Goal: Task Accomplishment & Management: Manage account settings

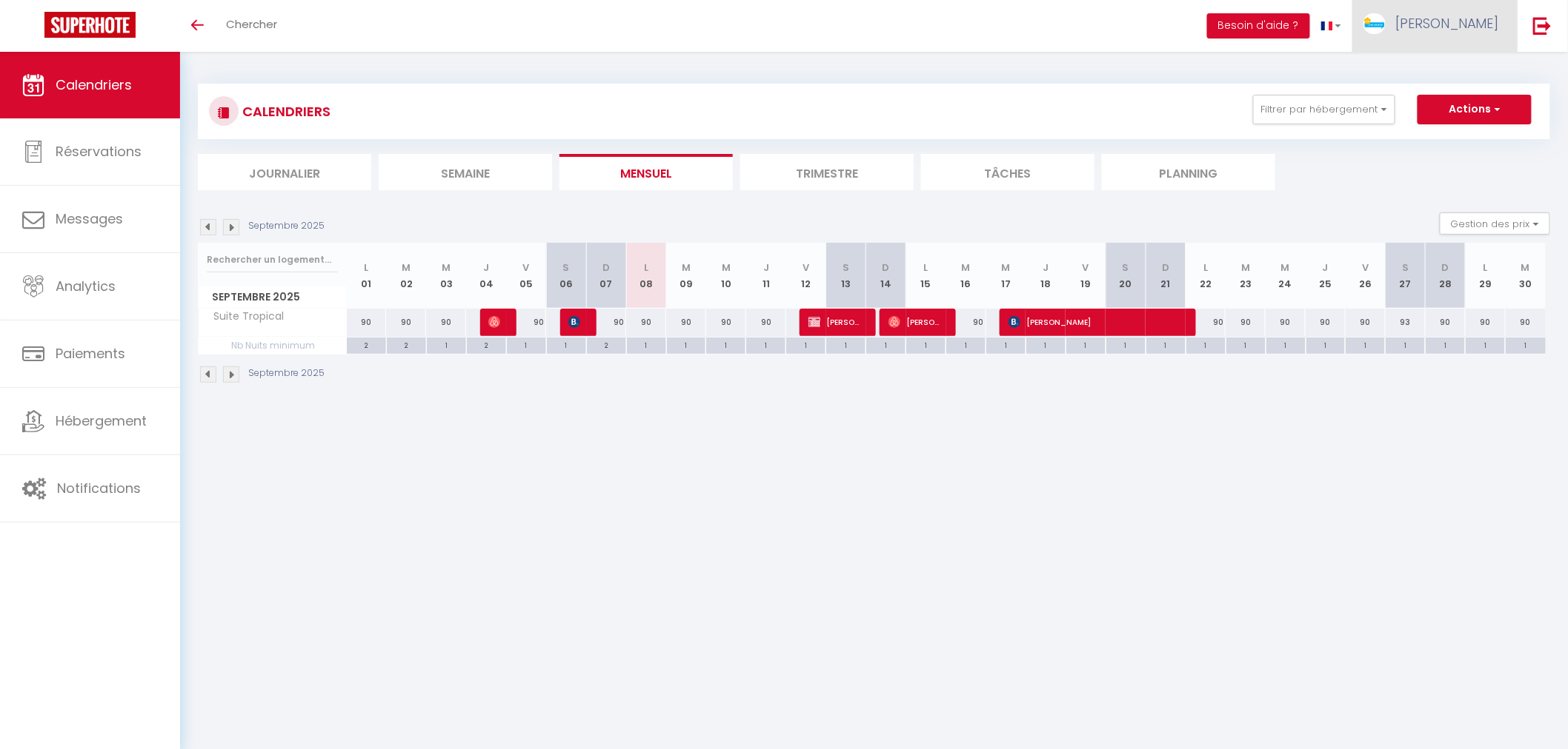
drag, startPoint x: 1478, startPoint y: 19, endPoint x: 1474, endPoint y: 26, distance: 8.1
click at [1478, 19] on span "[PERSON_NAME]" at bounding box center [1447, 23] width 104 height 19
click at [1464, 67] on link "Paramètres" at bounding box center [1458, 74] width 109 height 25
select select "fr"
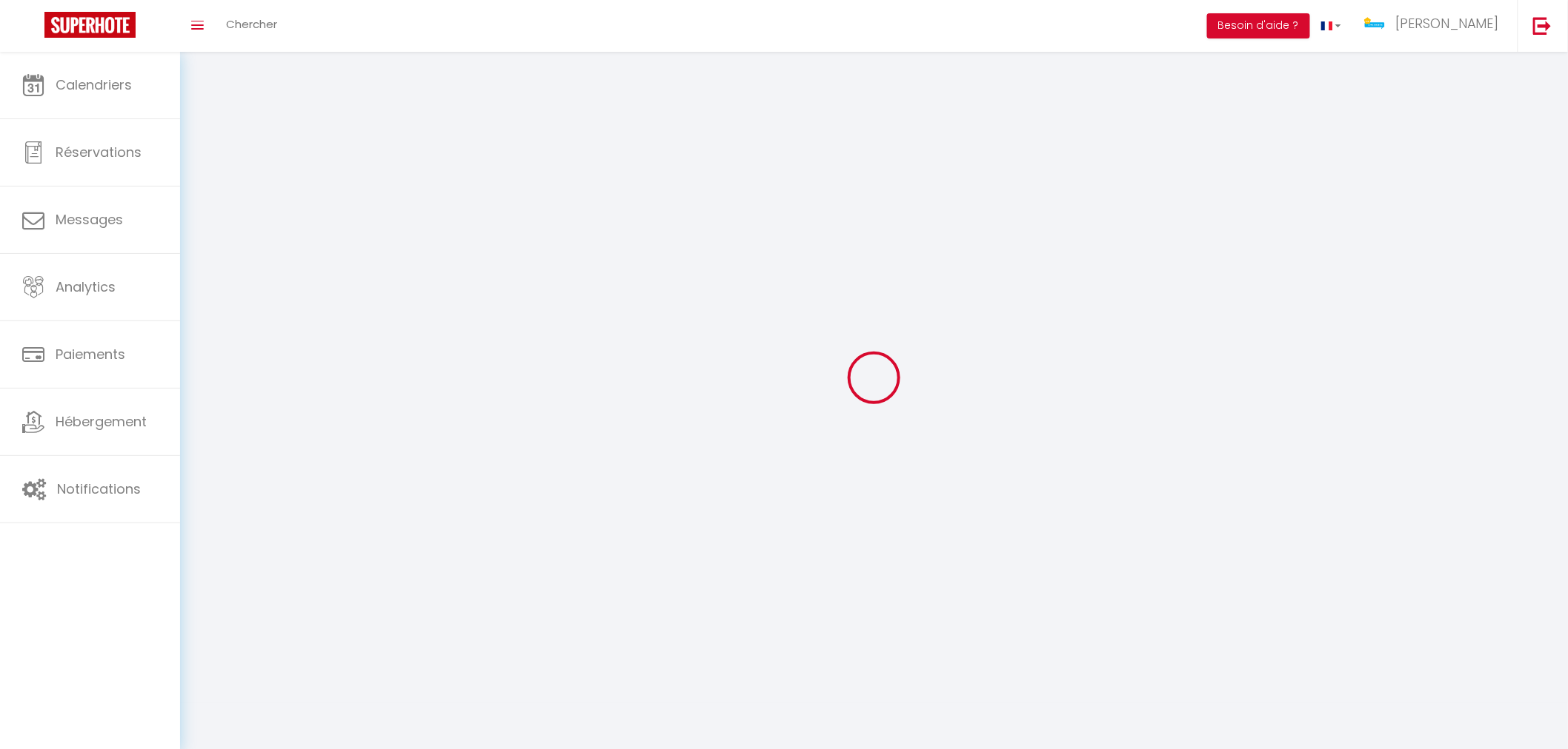
type input "[PERSON_NAME]"
type input "0678378010"
type input "[STREET_ADDRESS]"
type input "67600"
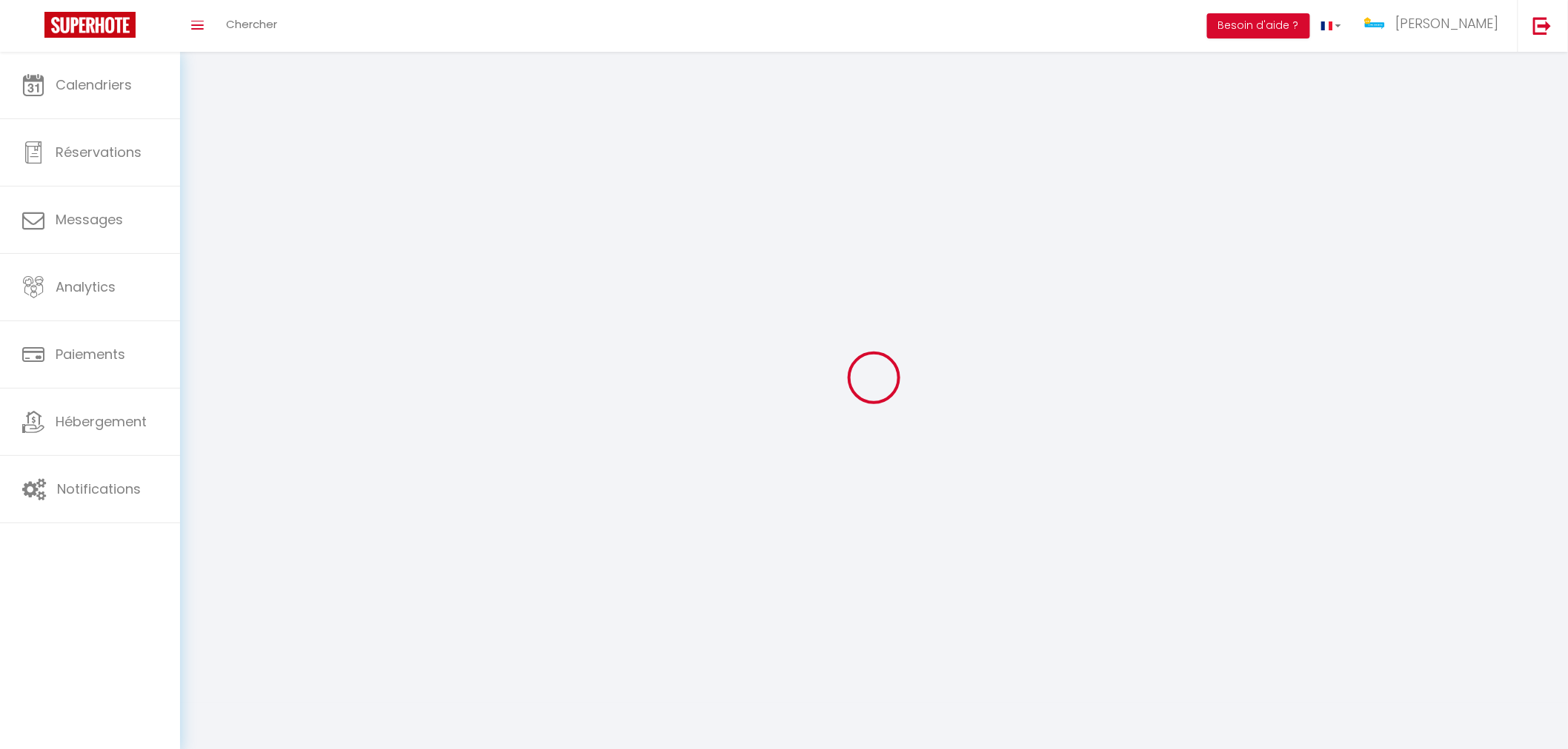
type input "Sélestat"
type input "AtaVY1LCC610OnggZ3rEPSSyW"
type input "hZYQw9MXZSusdMI6RCTsQ38fl"
type input "[URL][DOMAIN_NAME]"
select select "28"
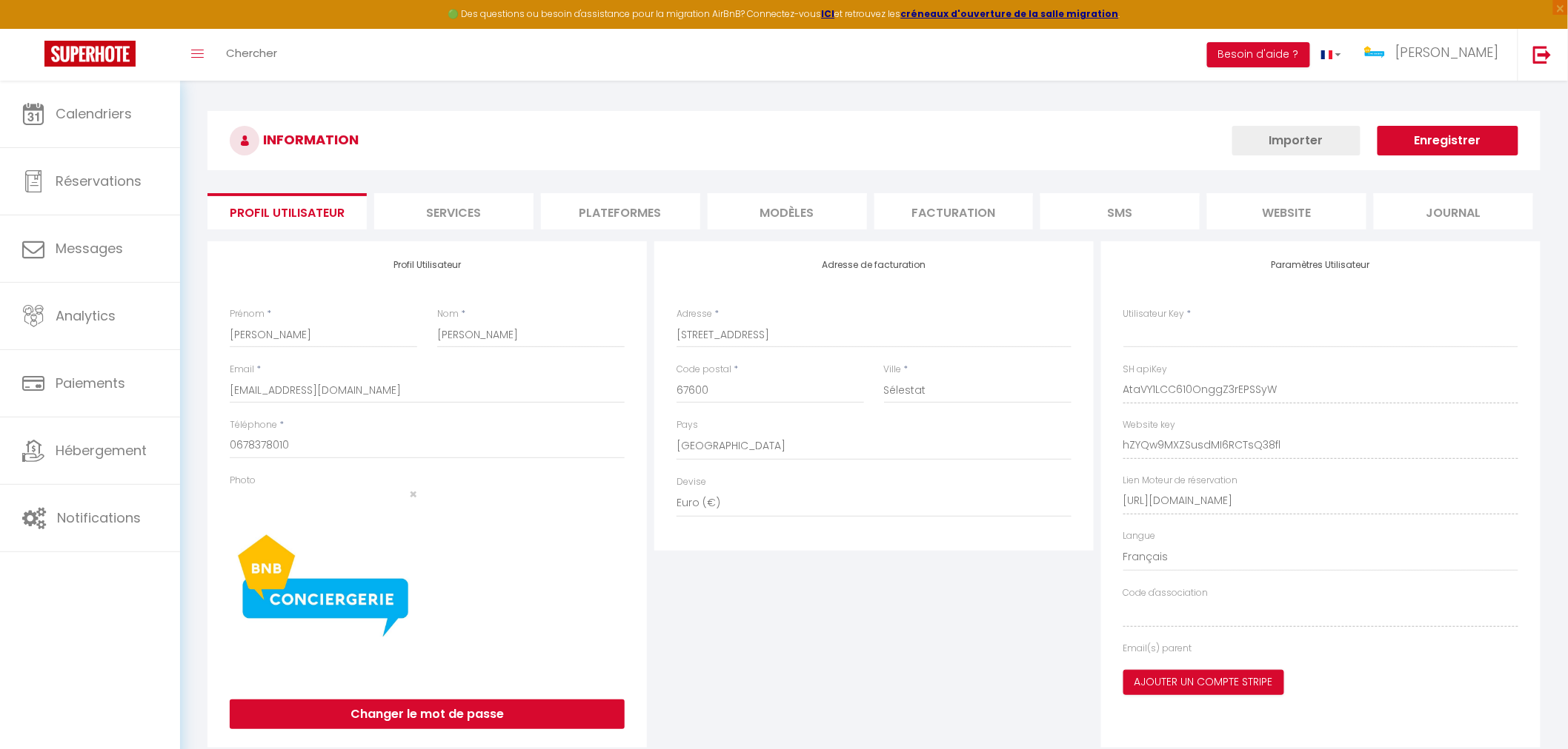
type input "AtaVY1LCC610OnggZ3rEPSSyW"
type input "hZYQw9MXZSusdMI6RCTsQ38fl"
type input "[URL][DOMAIN_NAME]"
select select "fr"
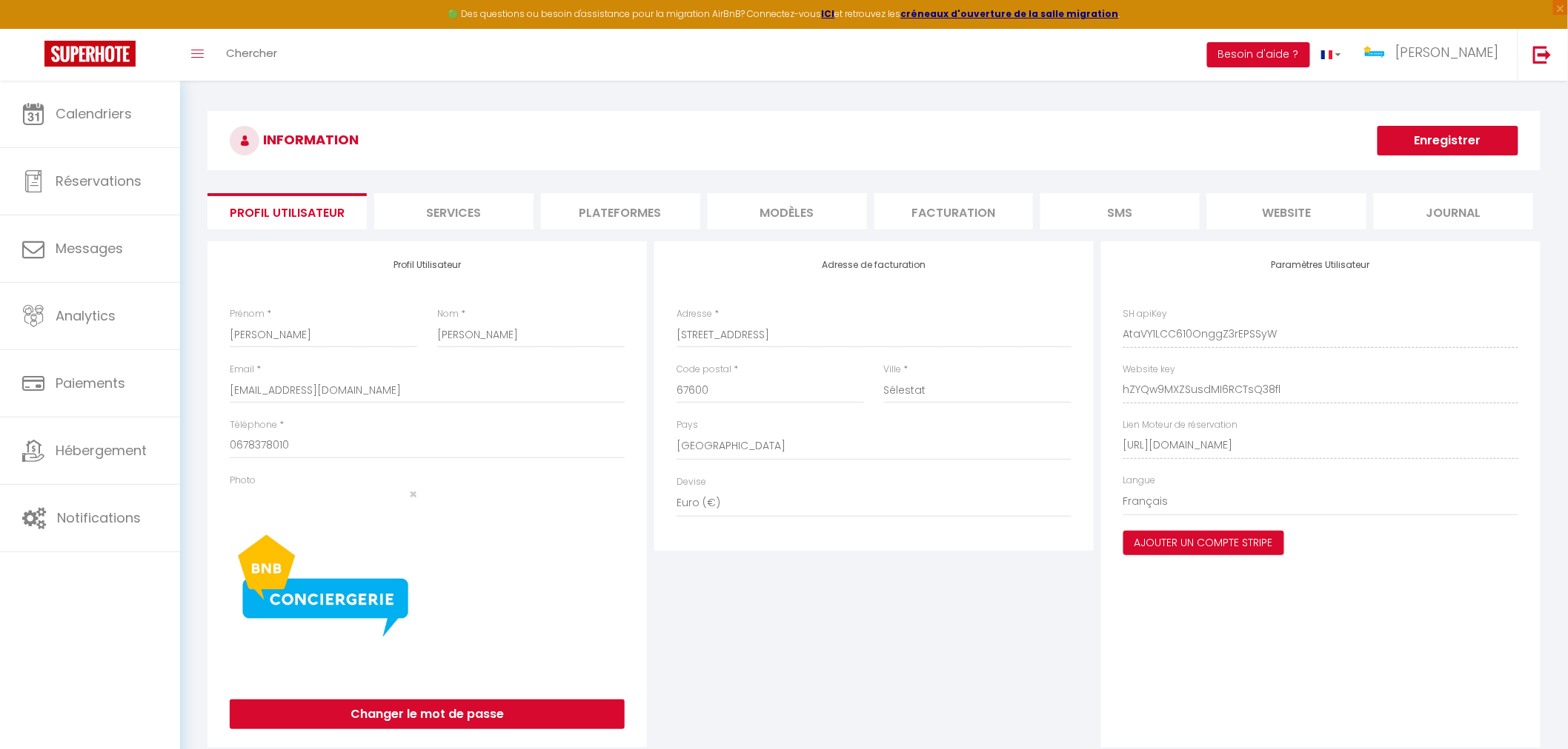
click at [652, 215] on li "Plateformes" at bounding box center [620, 211] width 159 height 36
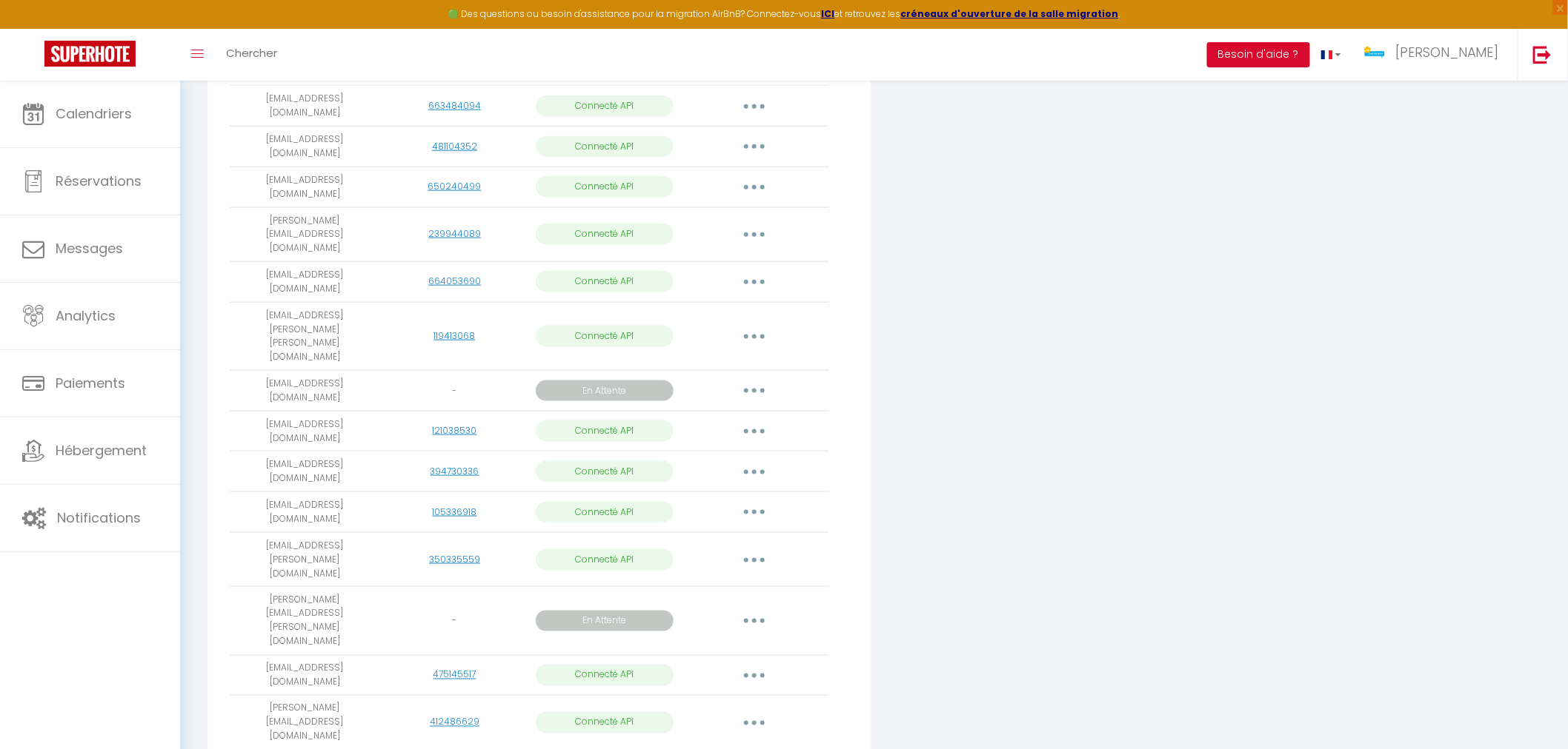
scroll to position [648, 0]
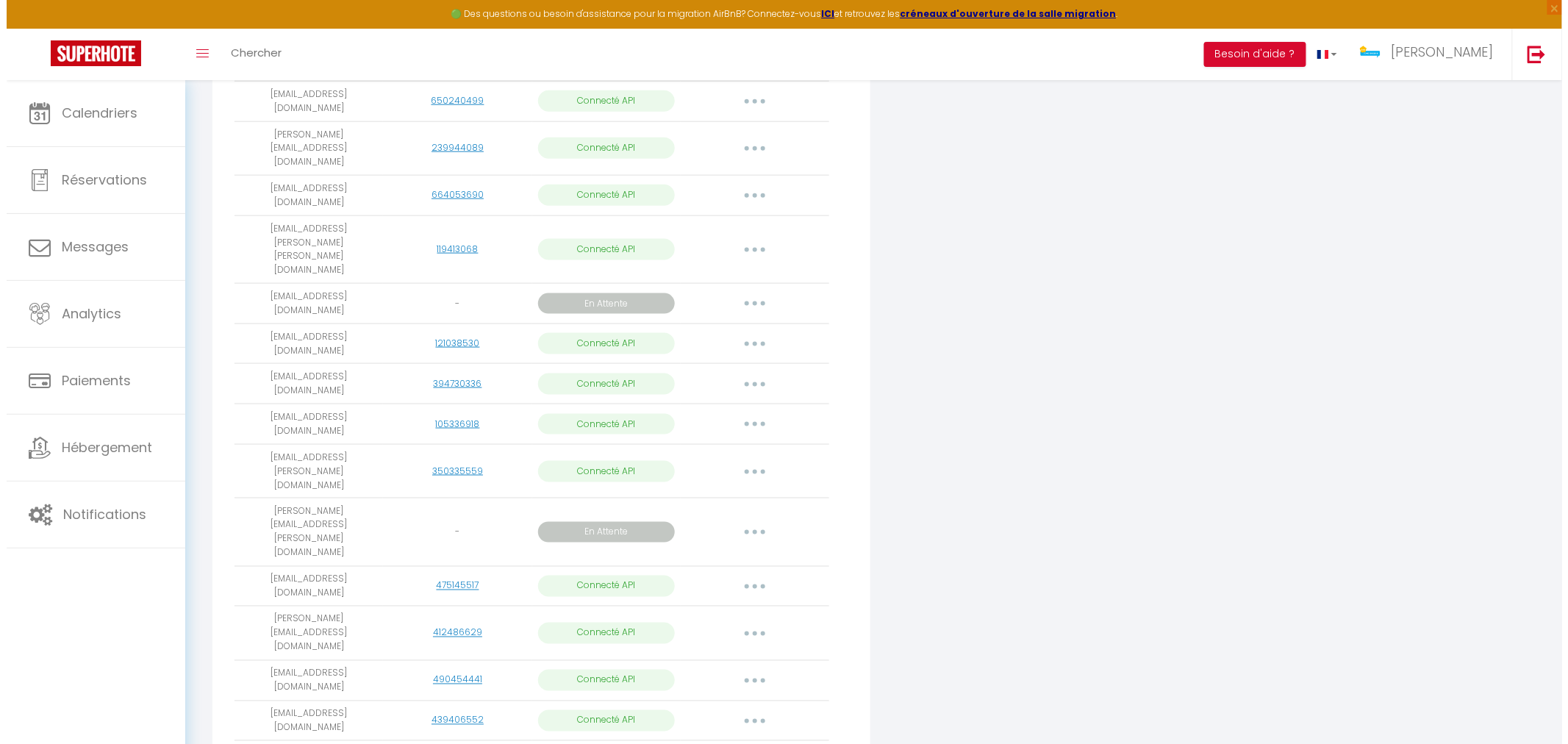
scroll to position [640, 0]
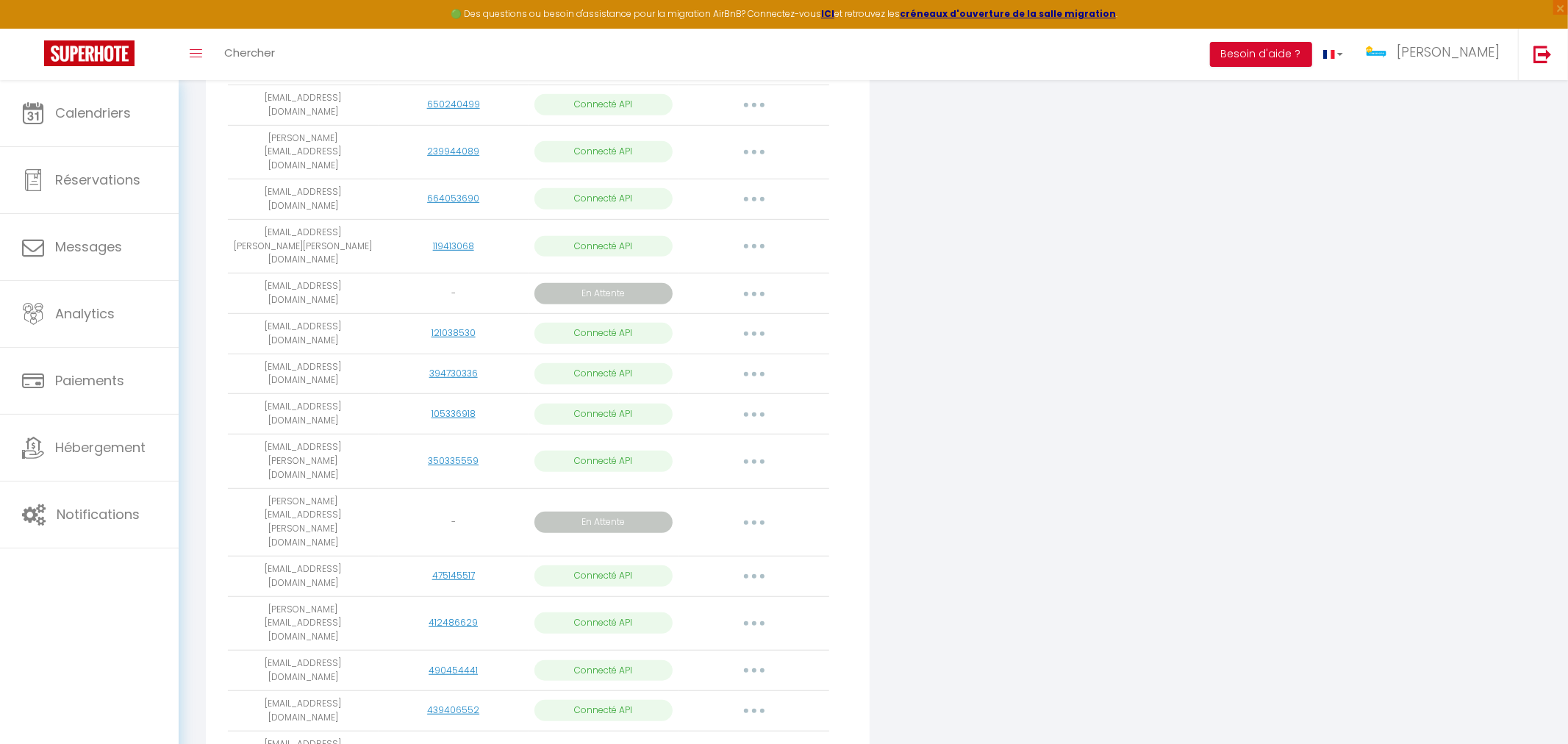
select select
select select "74935"
select select "74933"
select select "74934"
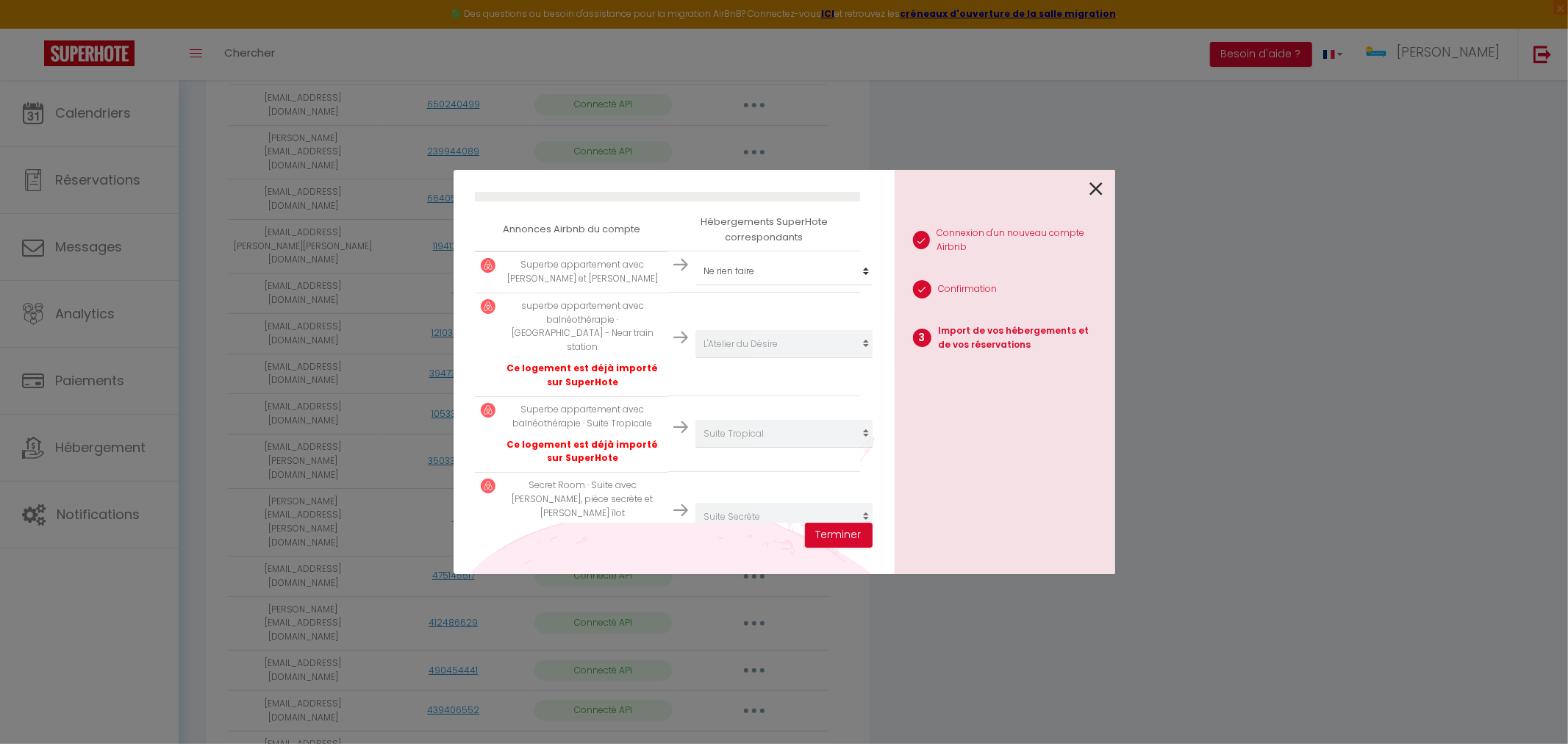
scroll to position [277, 0]
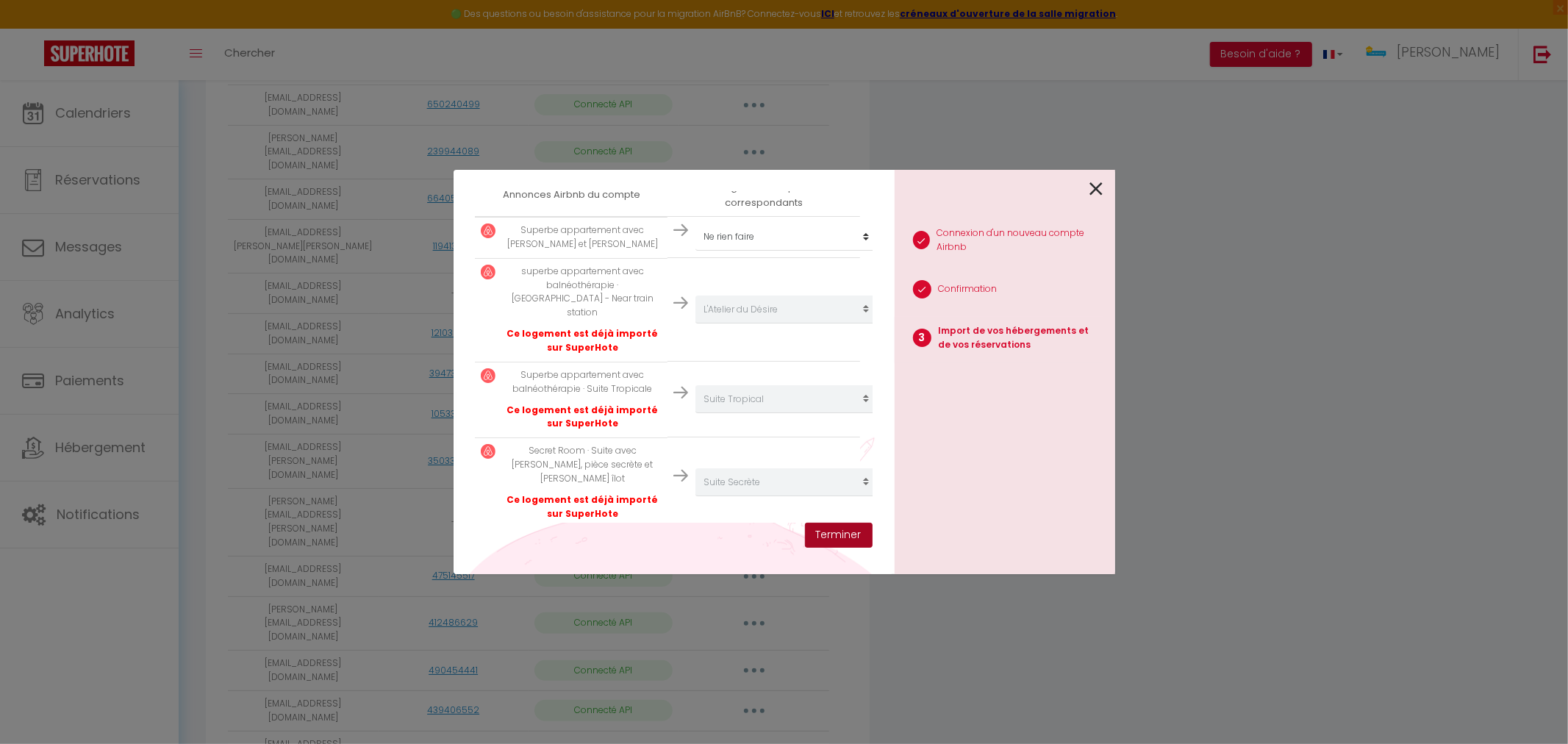
click at [847, 541] on button "Terminer" at bounding box center [838, 535] width 68 height 25
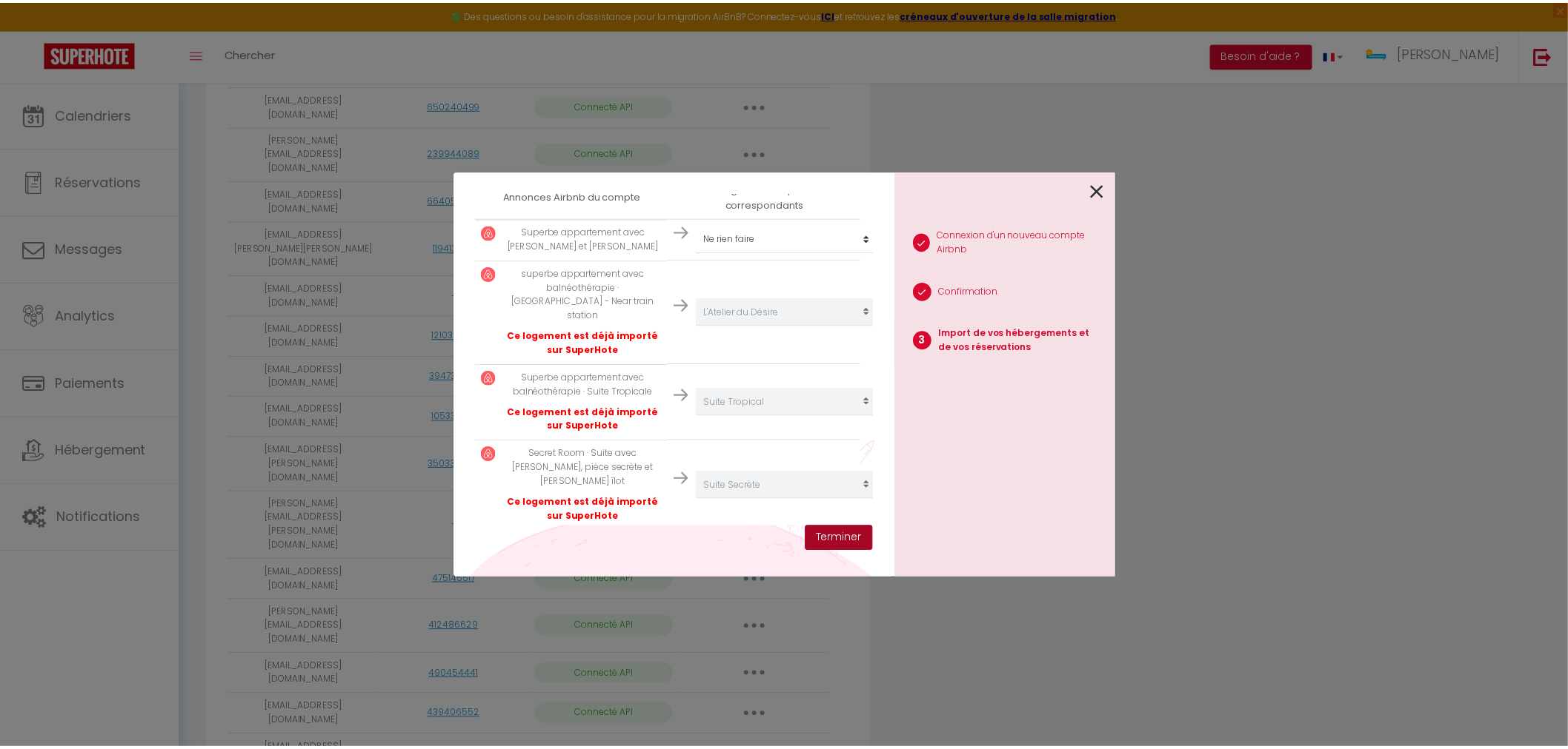
scroll to position [316, 0]
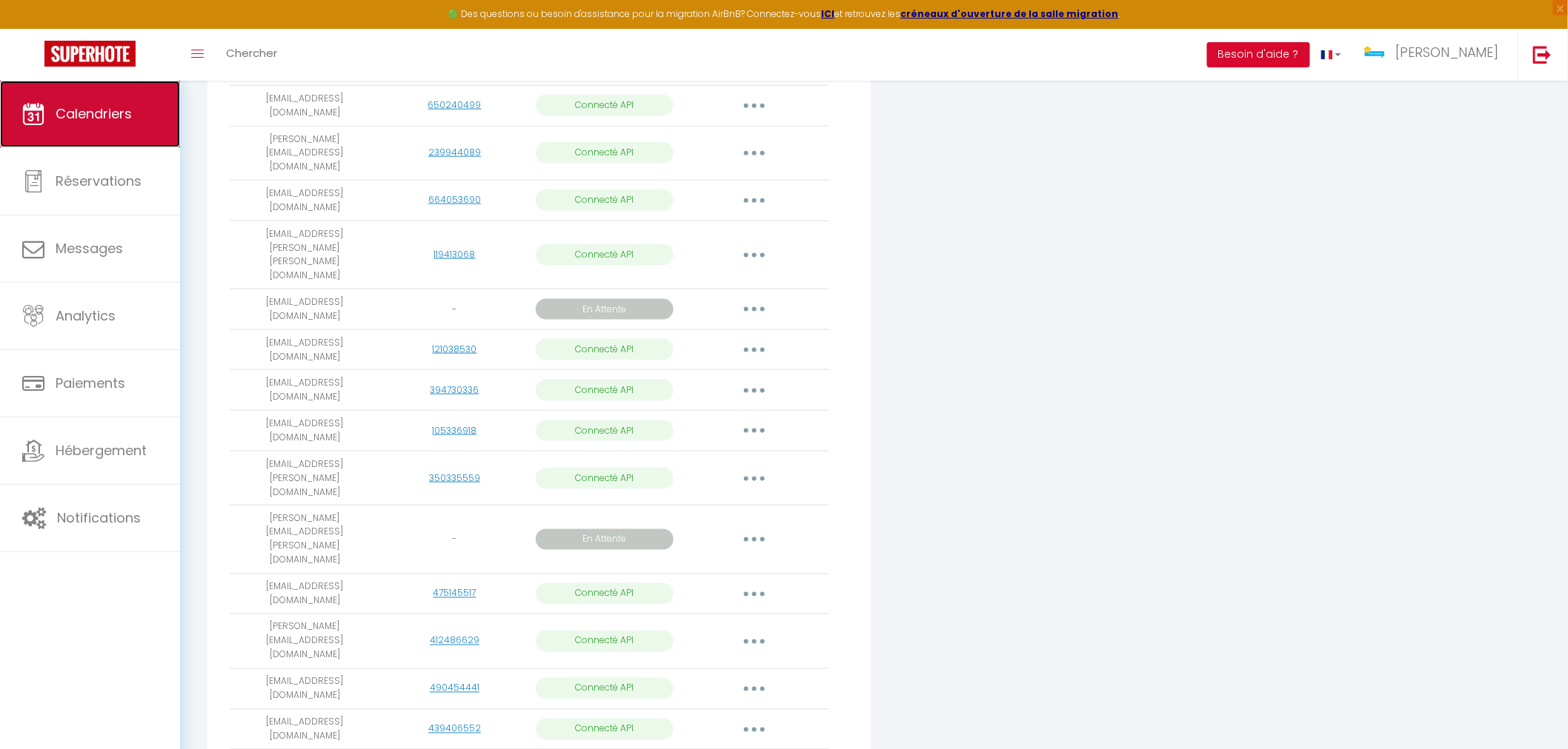
click at [109, 122] on span "Calendriers" at bounding box center [94, 113] width 76 height 19
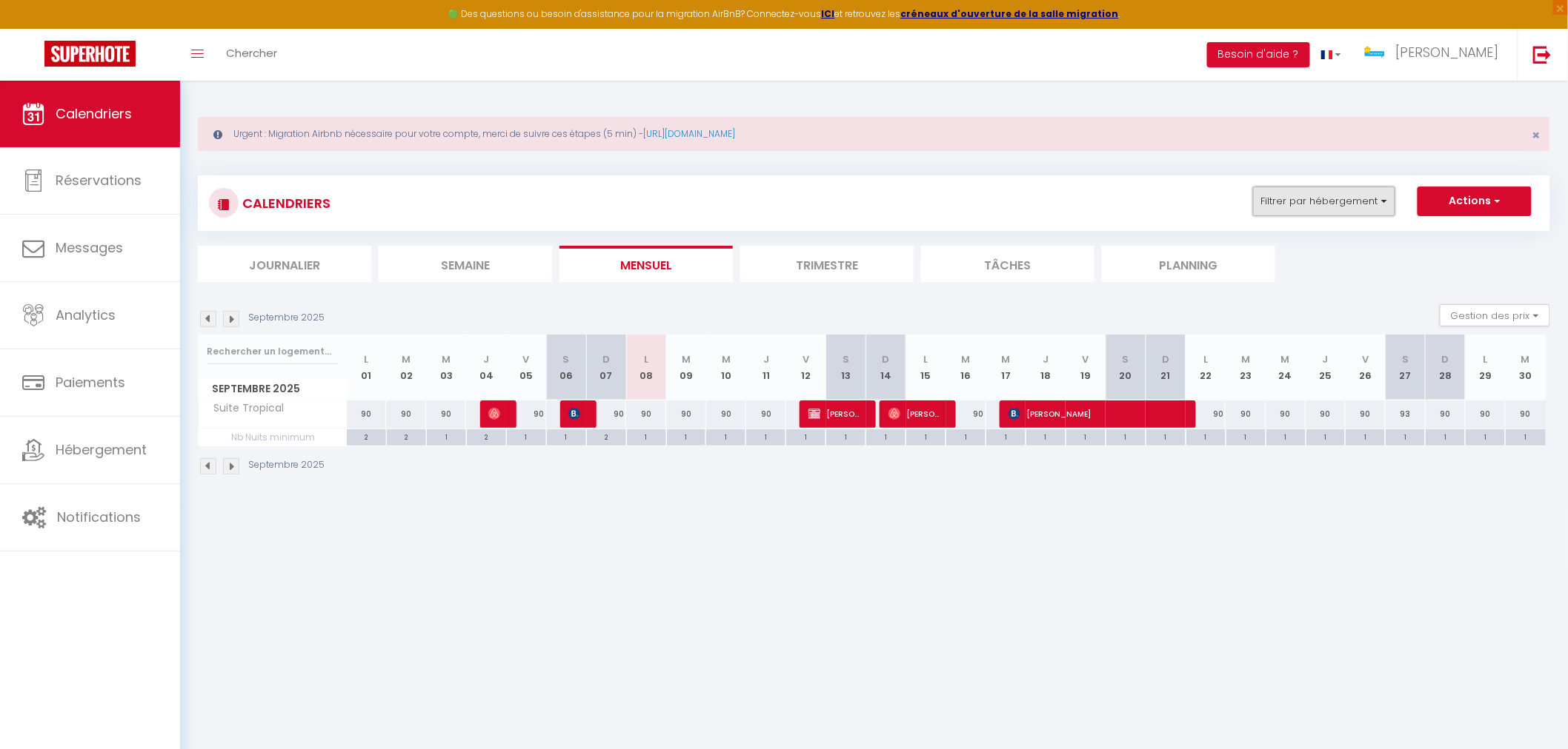
click at [1391, 207] on button "Filtrer par hébergement" at bounding box center [1323, 201] width 142 height 30
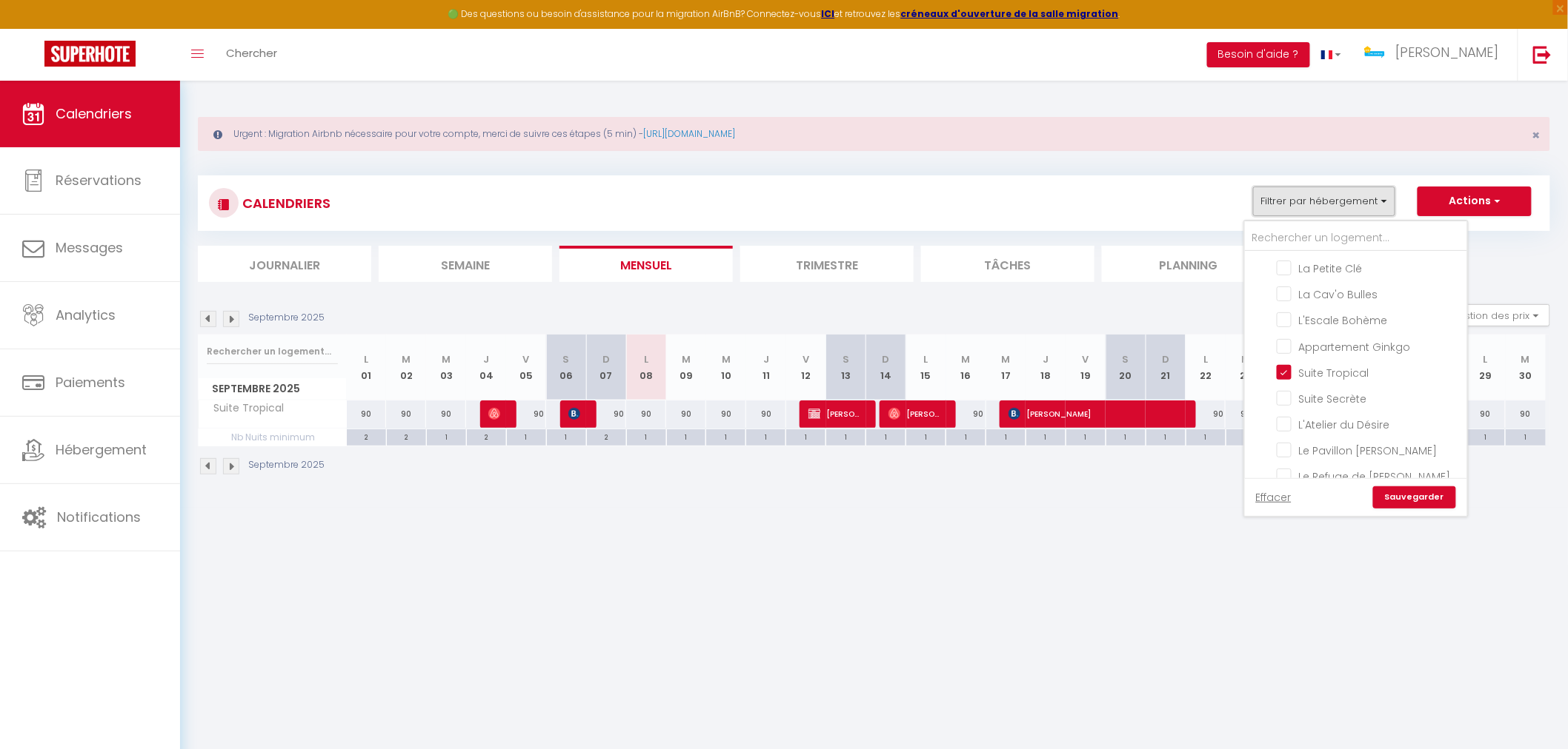
scroll to position [164, 0]
click at [1283, 381] on input "Suite Secrète" at bounding box center [1368, 384] width 185 height 15
checkbox input "true"
checkbox input "false"
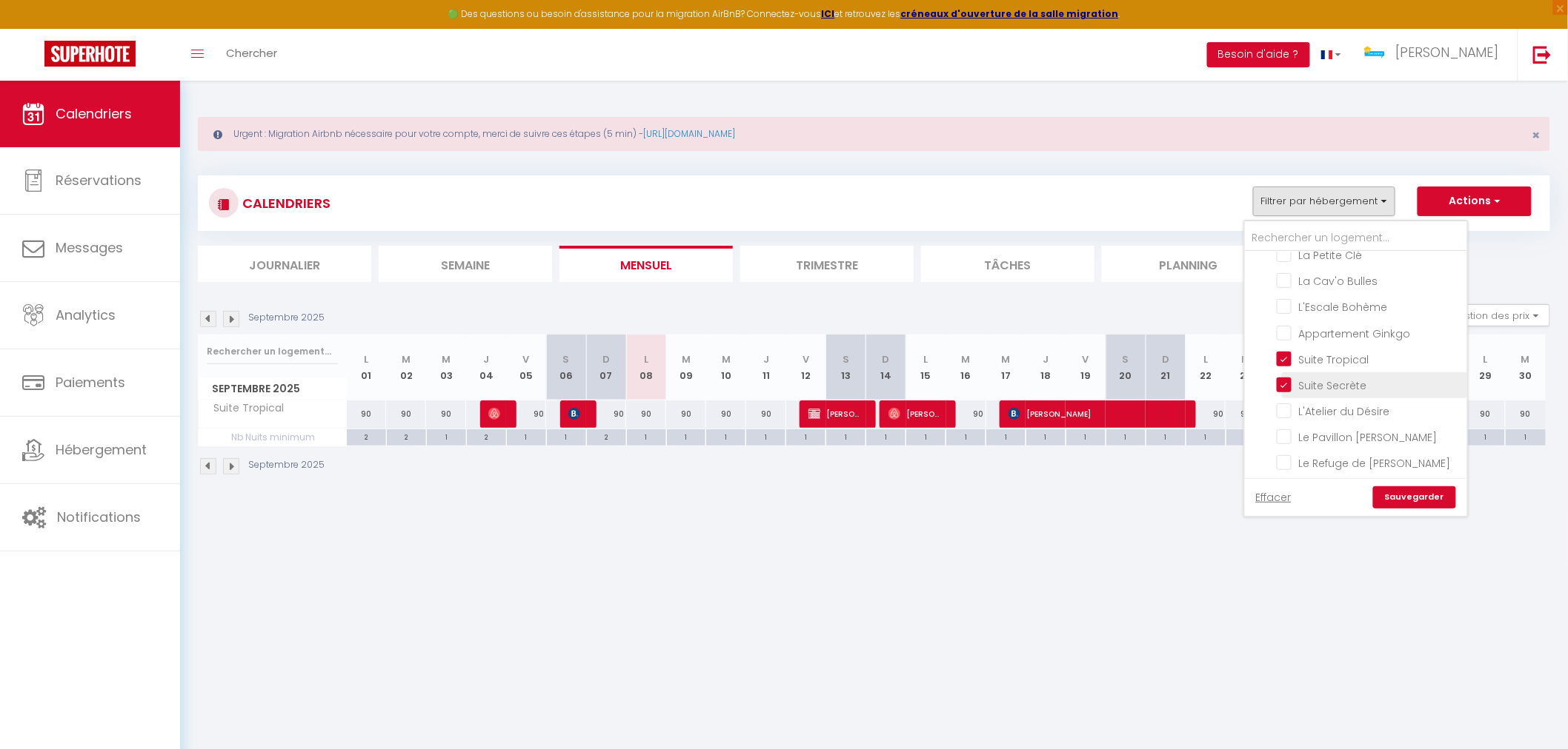
checkbox input "false"
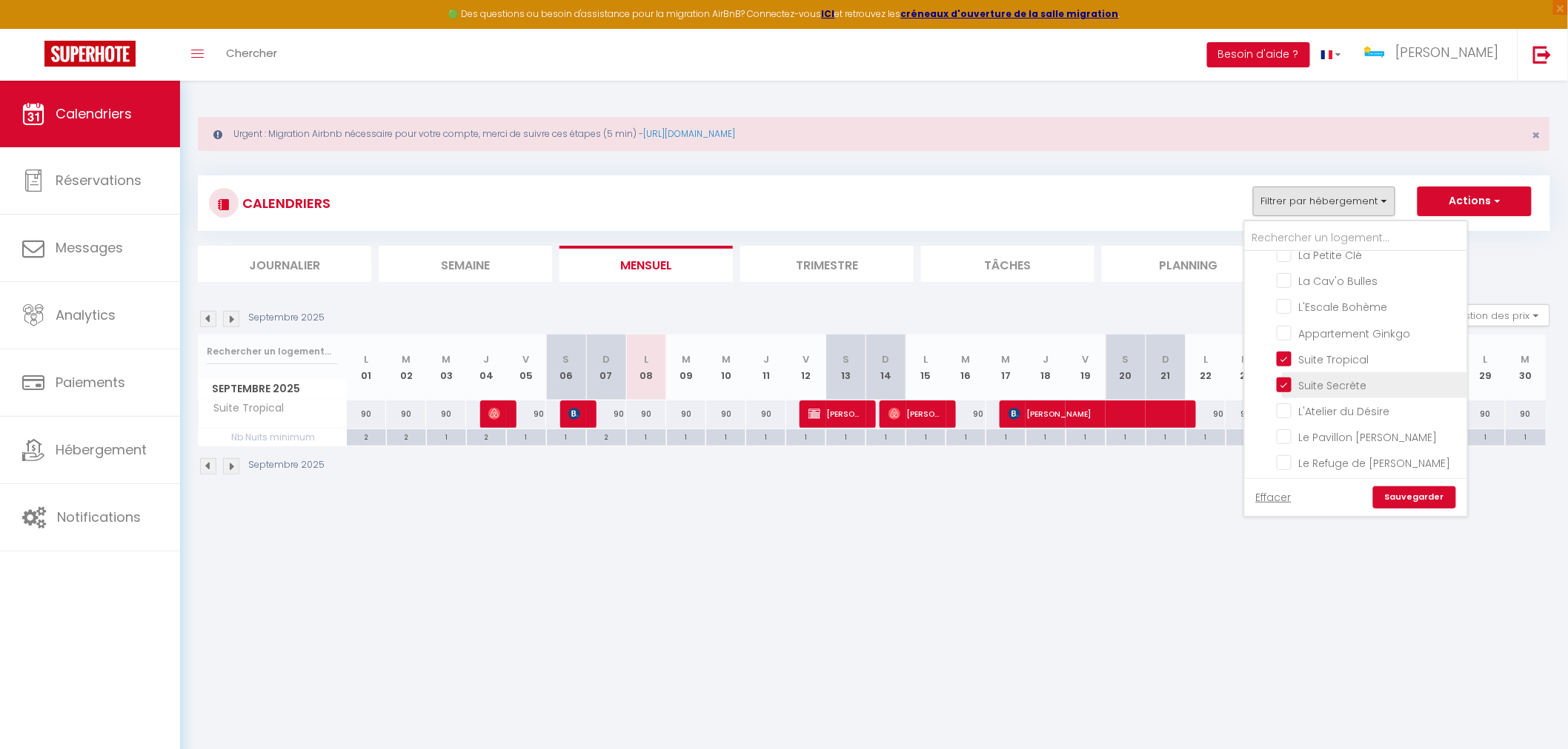
checkbox input "false"
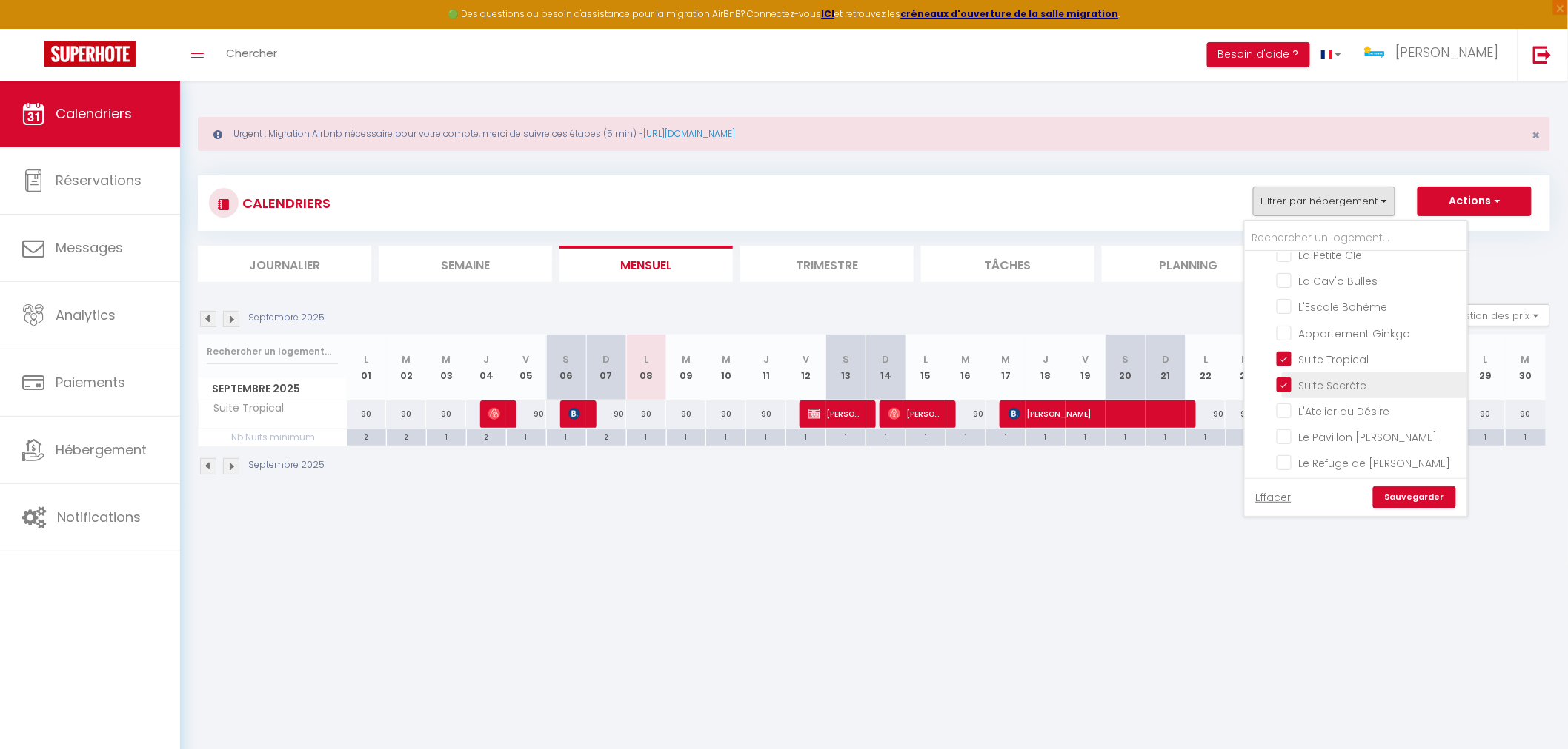
checkbox input "false"
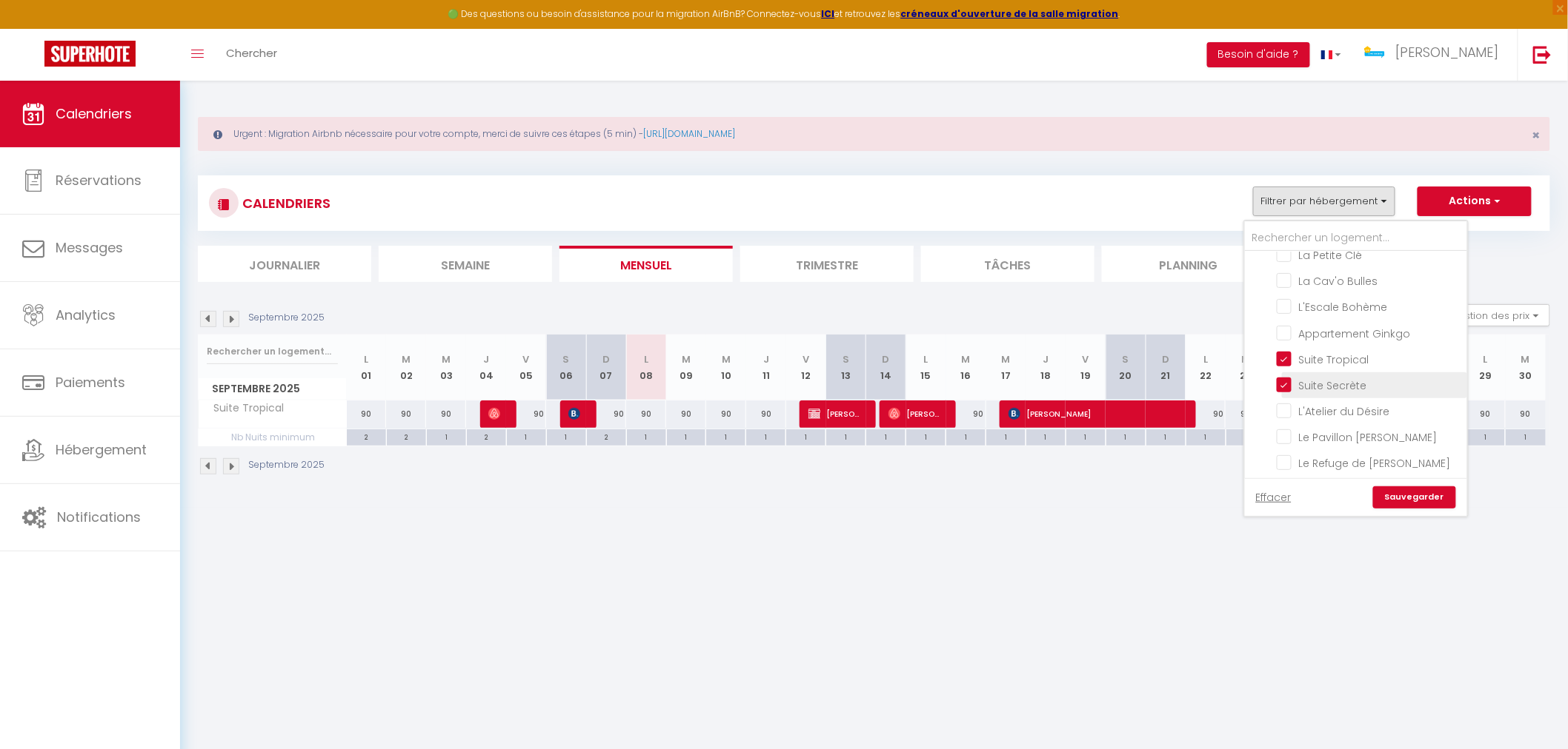
checkbox input "false"
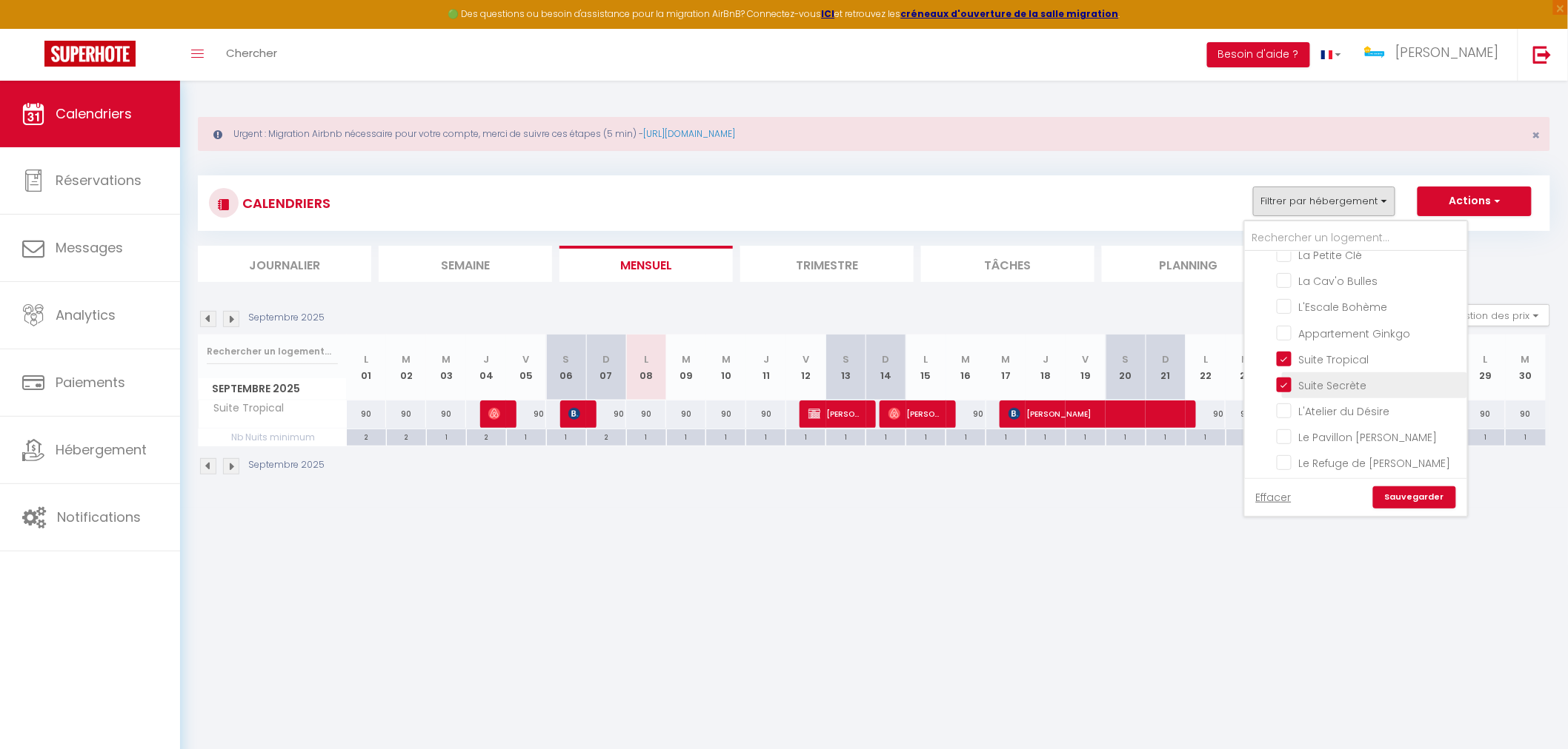
checkbox input "false"
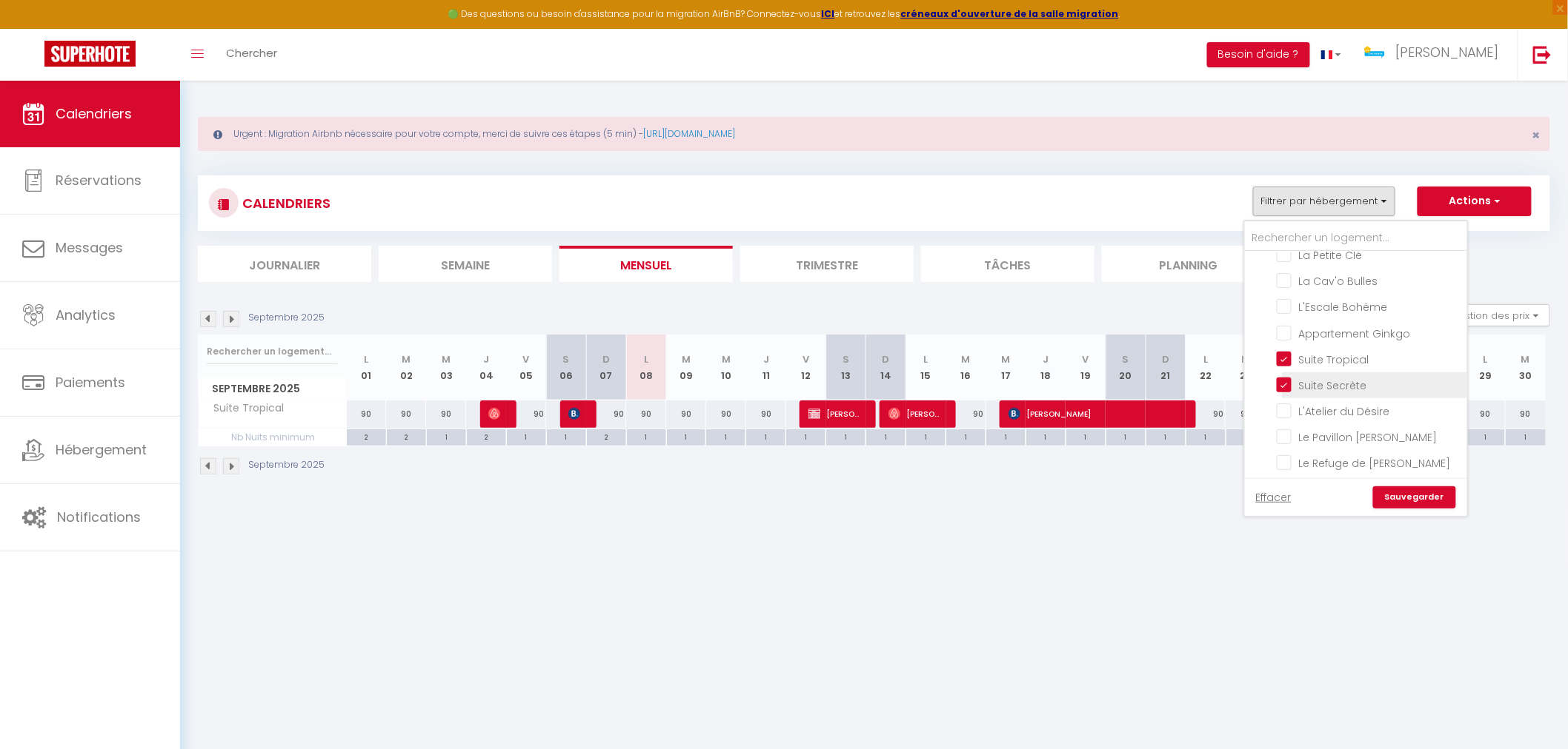
checkbox input "false"
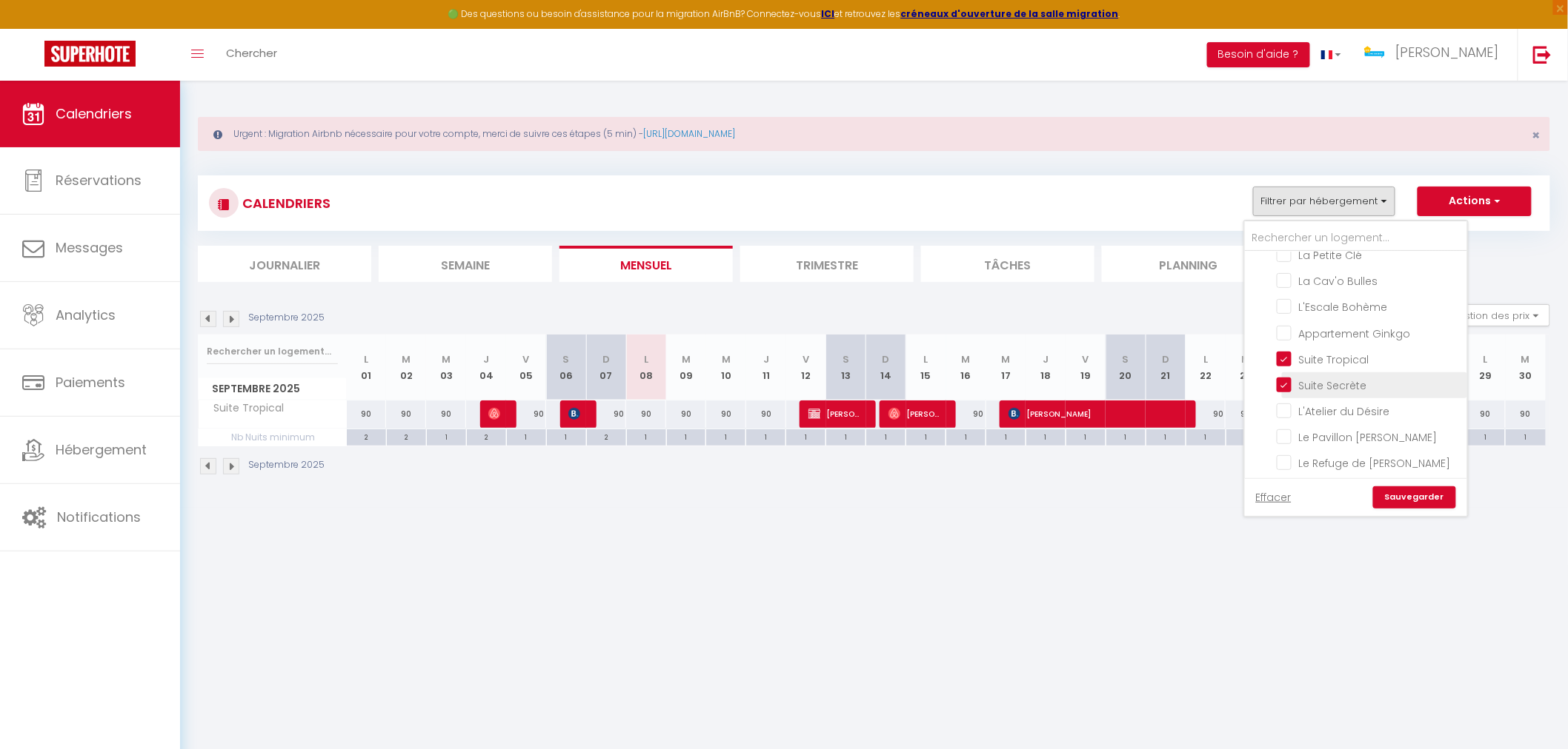
checkbox input "false"
click at [1284, 410] on input "L'Atelier du Désire" at bounding box center [1368, 410] width 185 height 15
checkbox input "true"
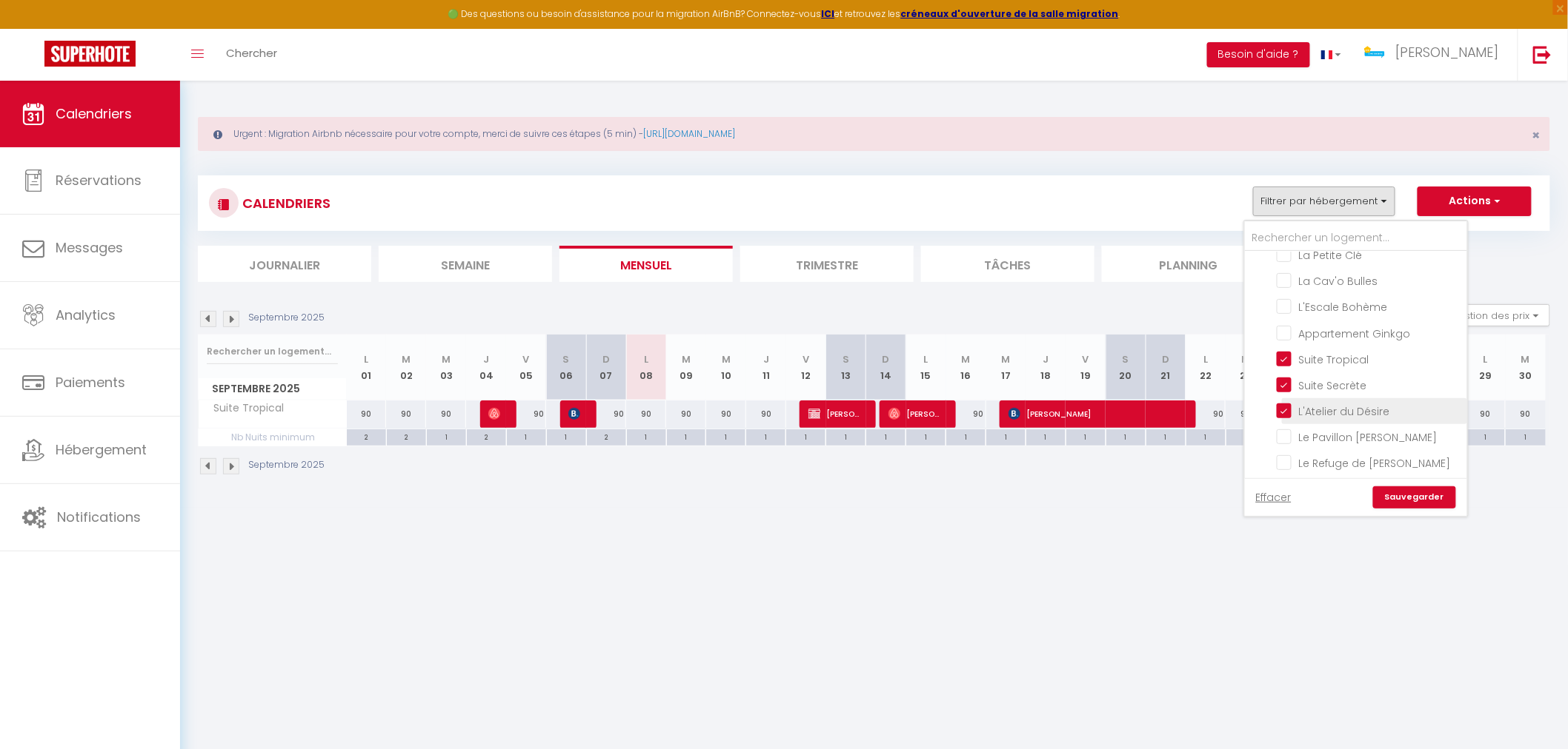
checkbox input "false"
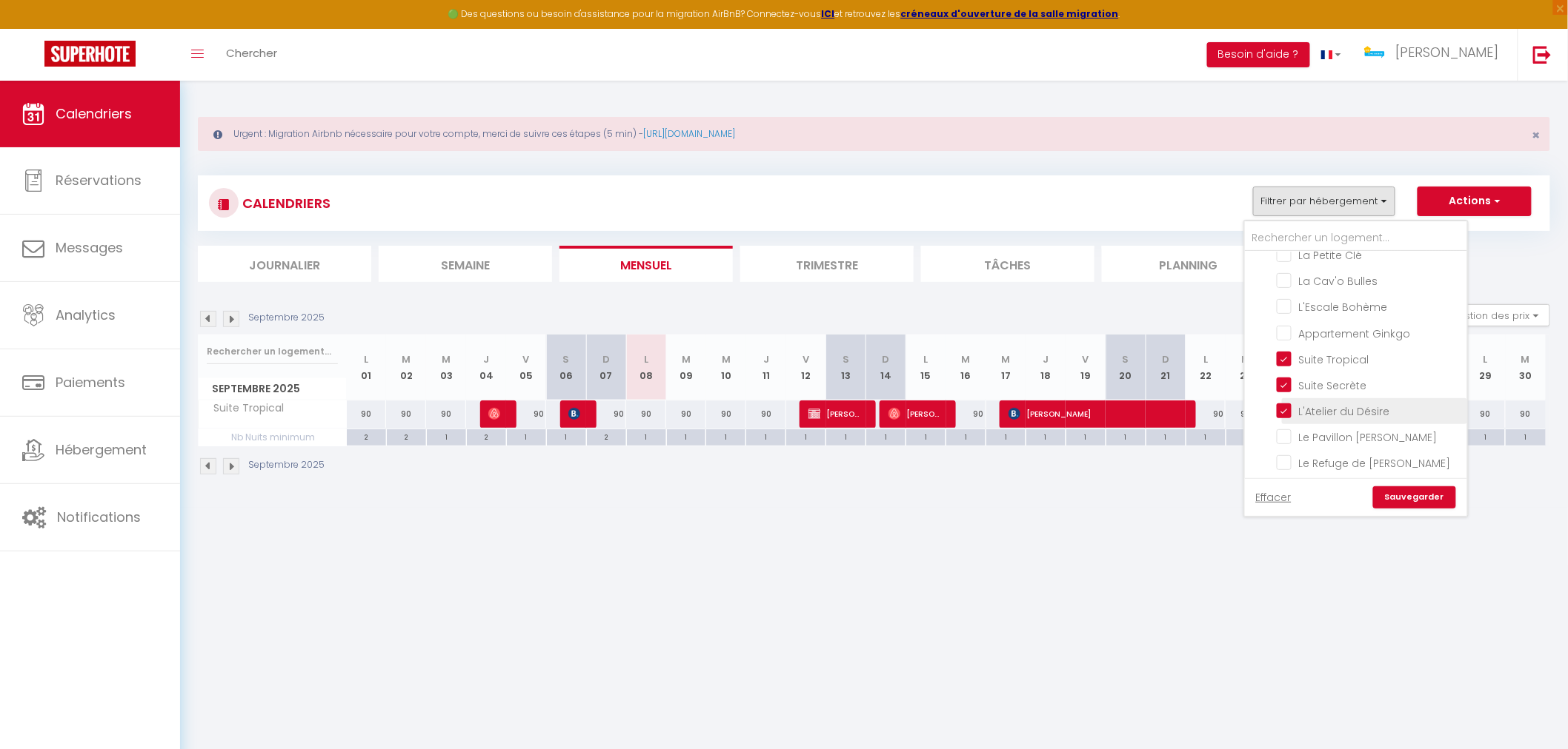
checkbox input "false"
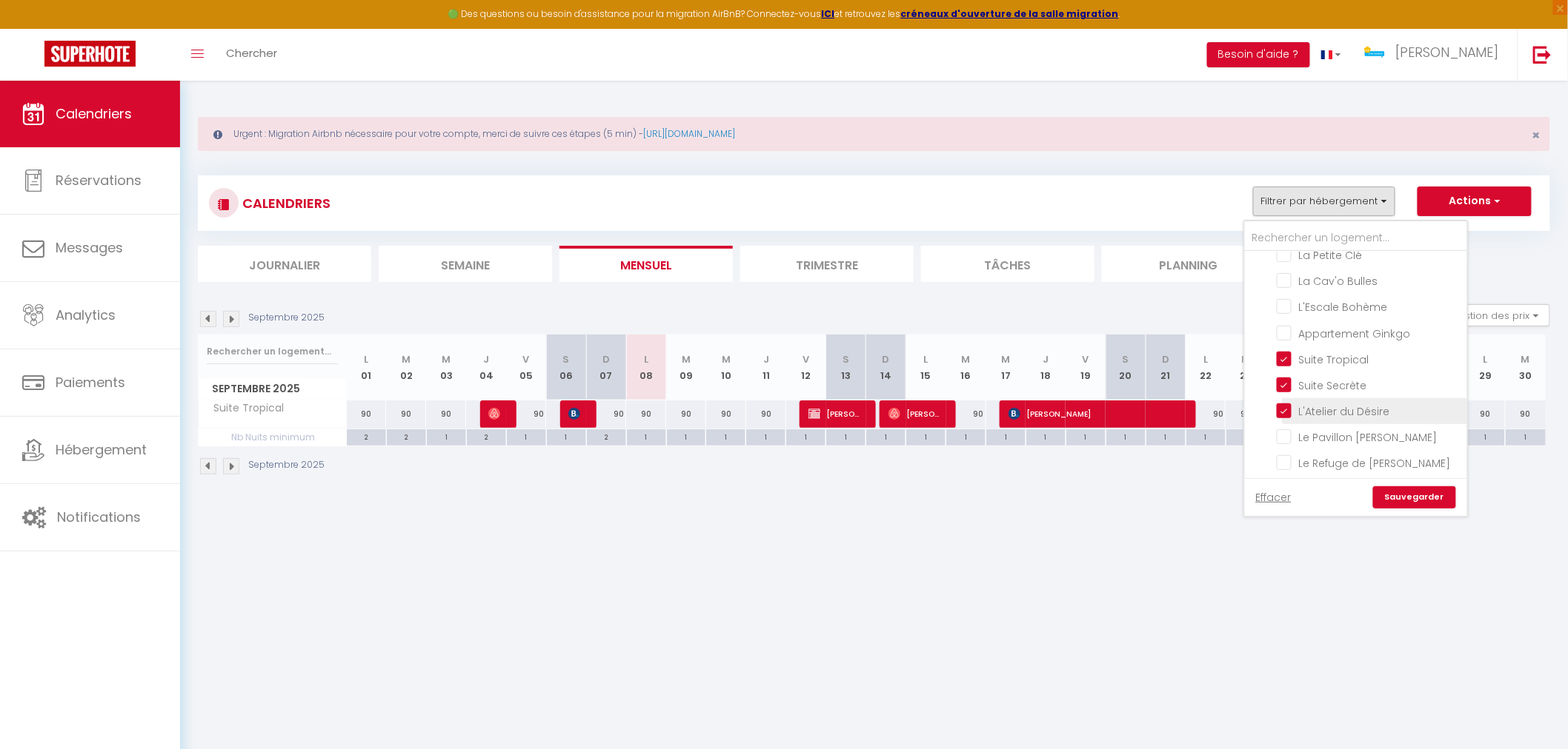
checkbox input "false"
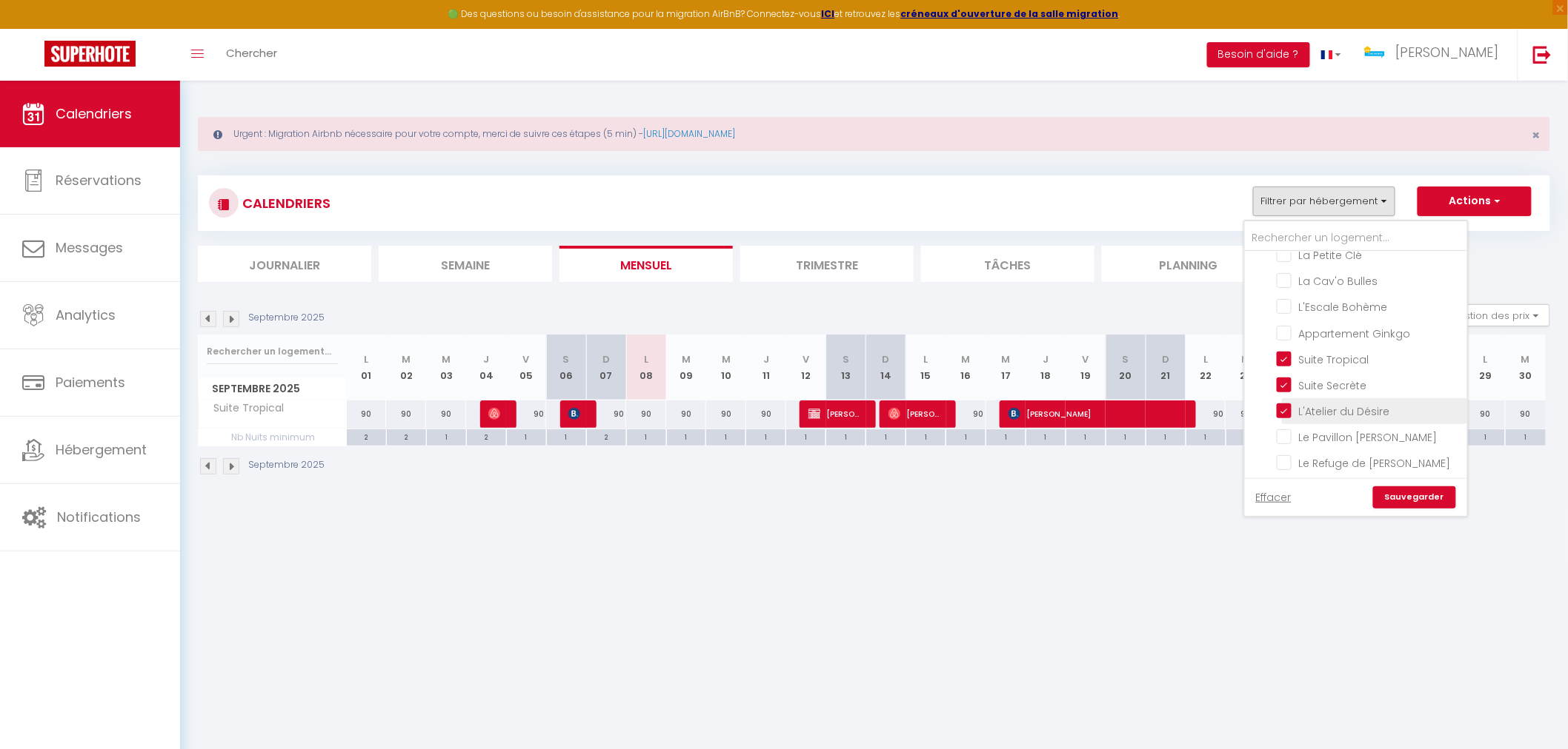
checkbox input "false"
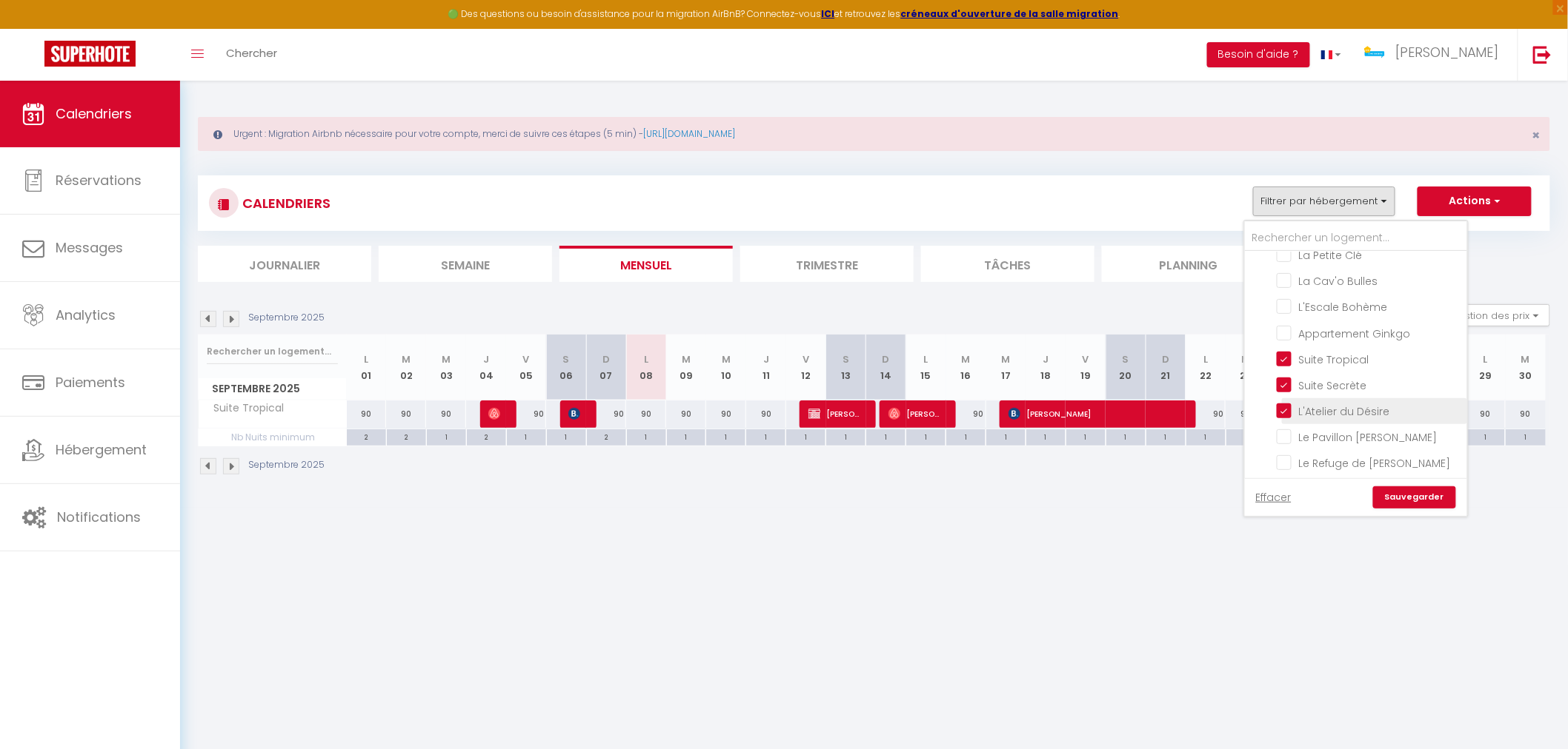
checkbox input "false"
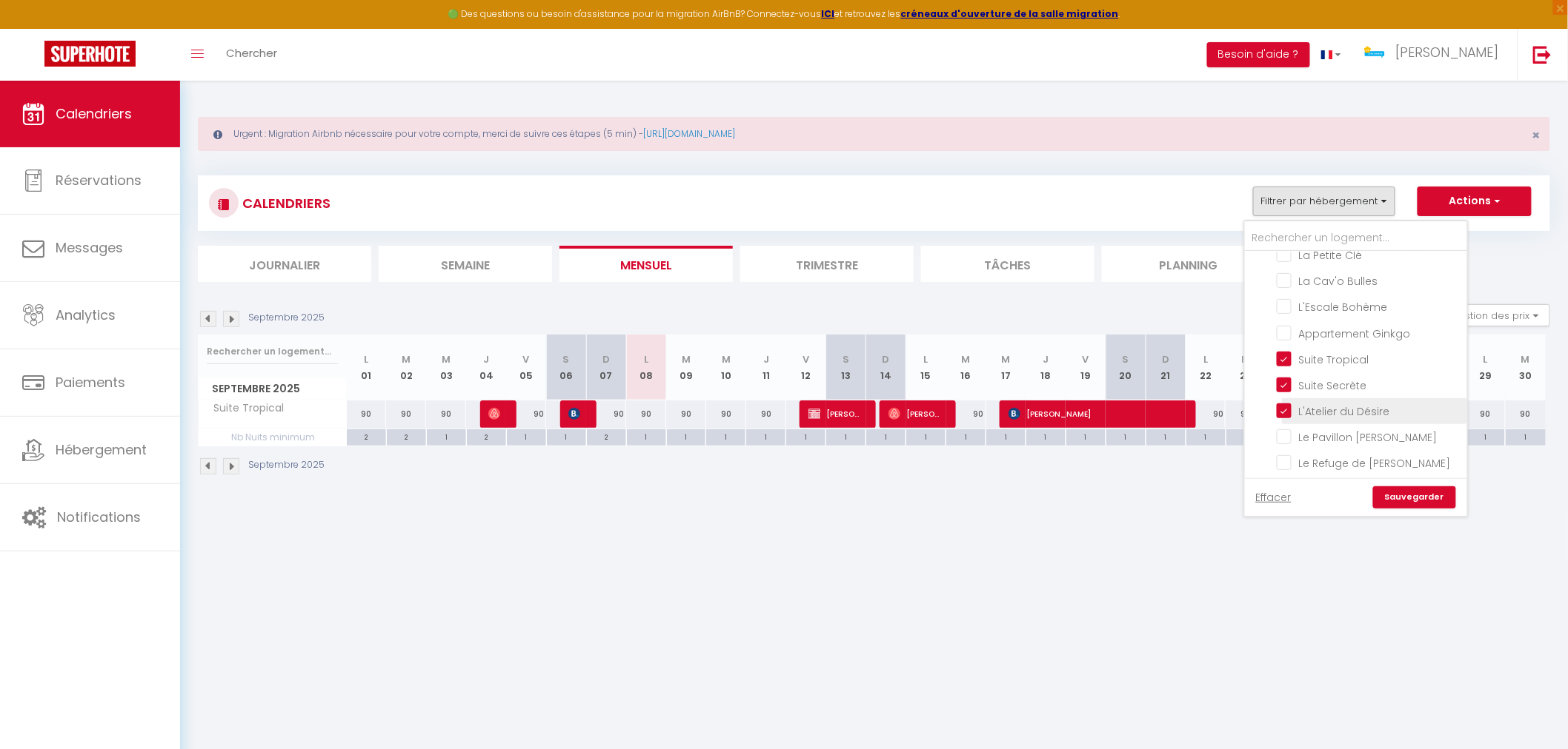
checkbox input "false"
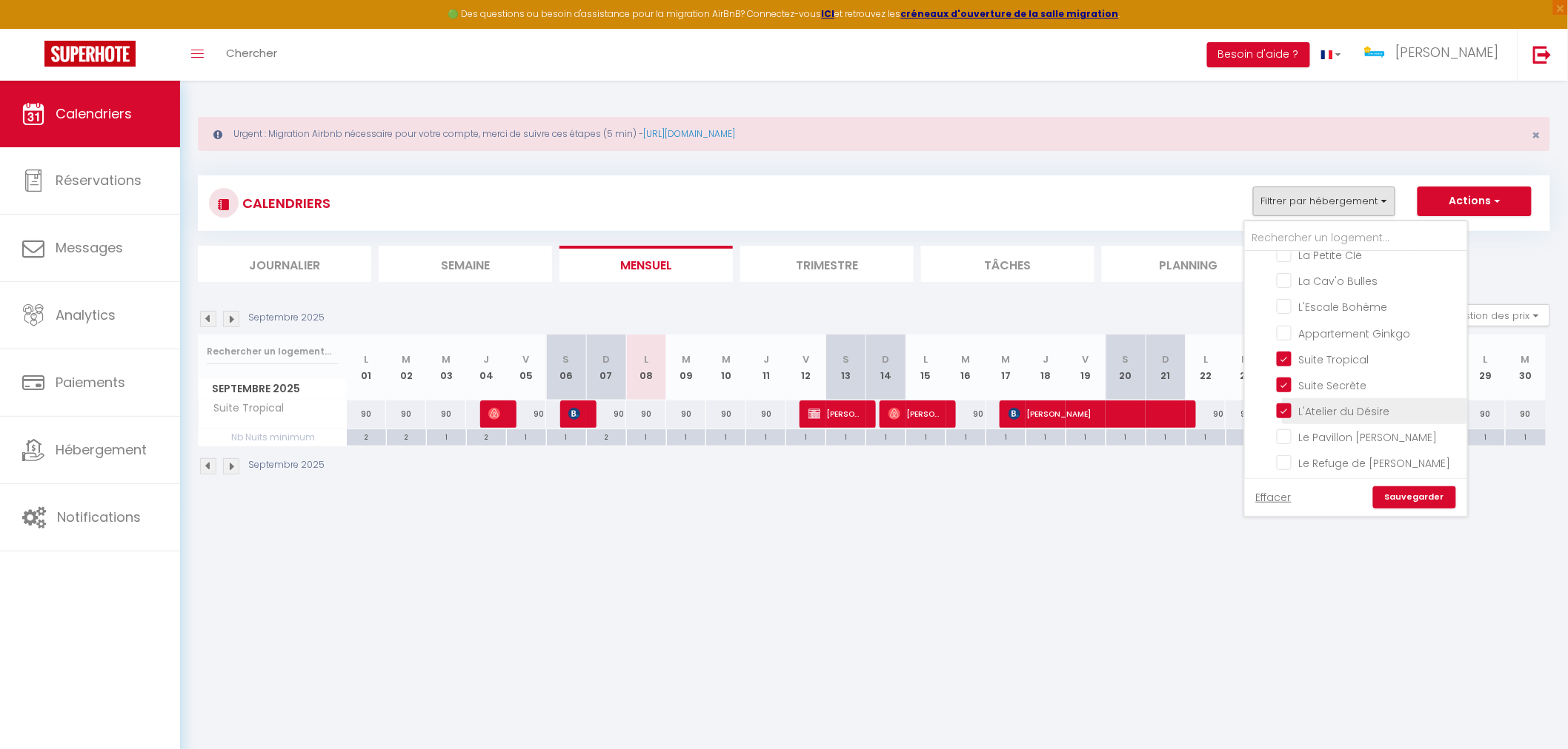
checkbox input "false"
click at [1432, 498] on link "Sauvegarder" at bounding box center [1414, 497] width 83 height 22
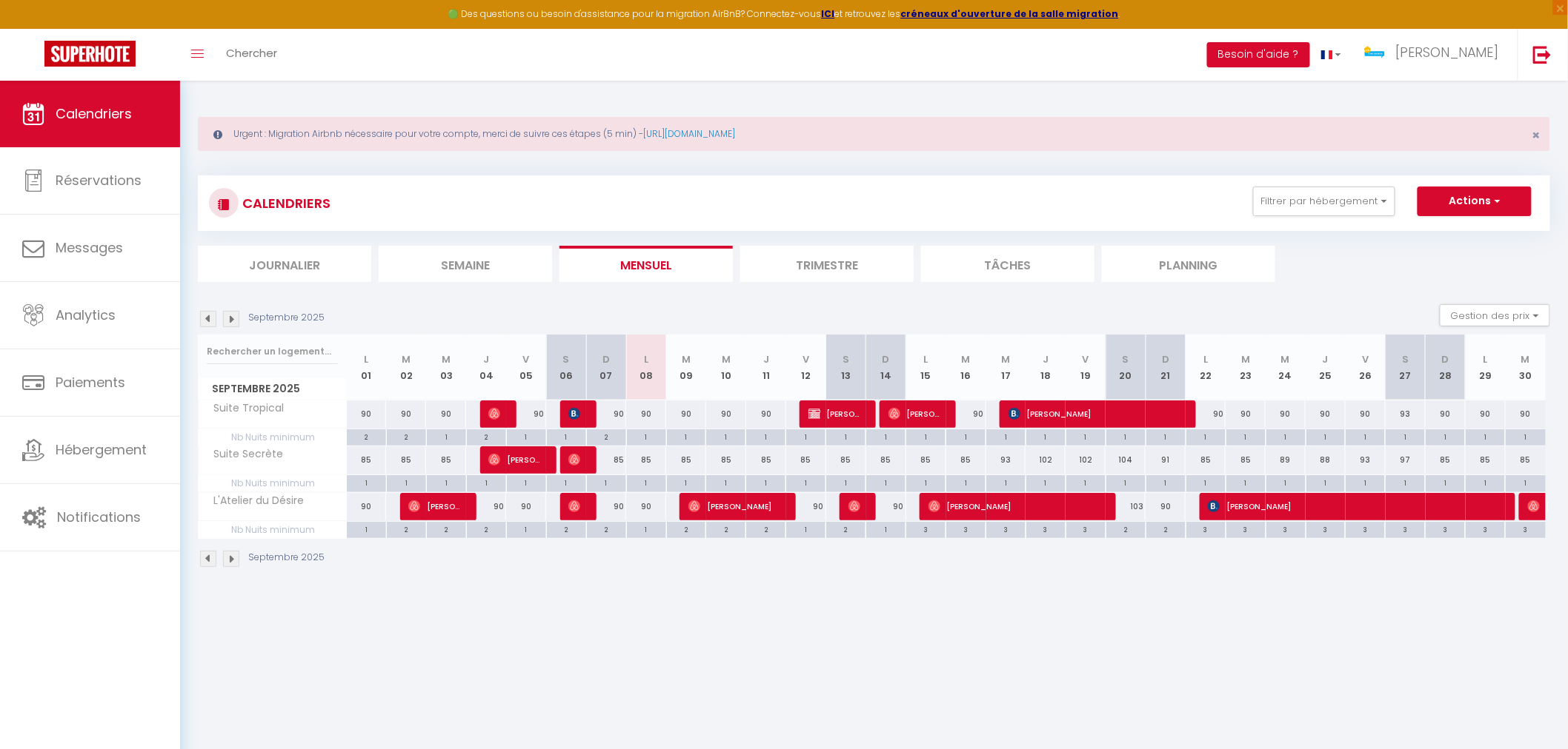
click at [647, 528] on div "1" at bounding box center [647, 529] width 39 height 14
type input "1"
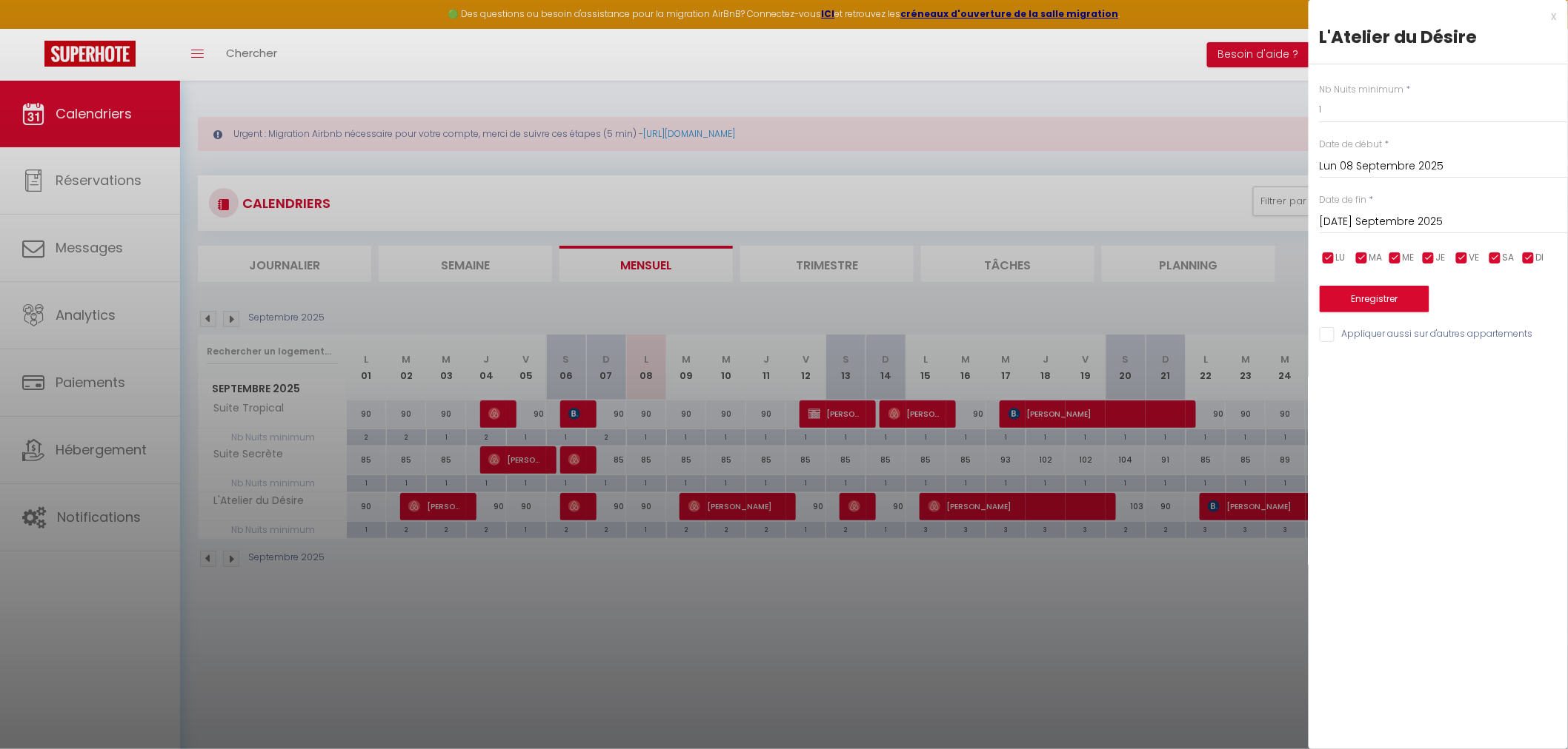
click at [1388, 222] on input "[DATE] Septembre 2025" at bounding box center [1444, 222] width 248 height 19
click at [1533, 246] on span ">" at bounding box center [1524, 247] width 32 height 30
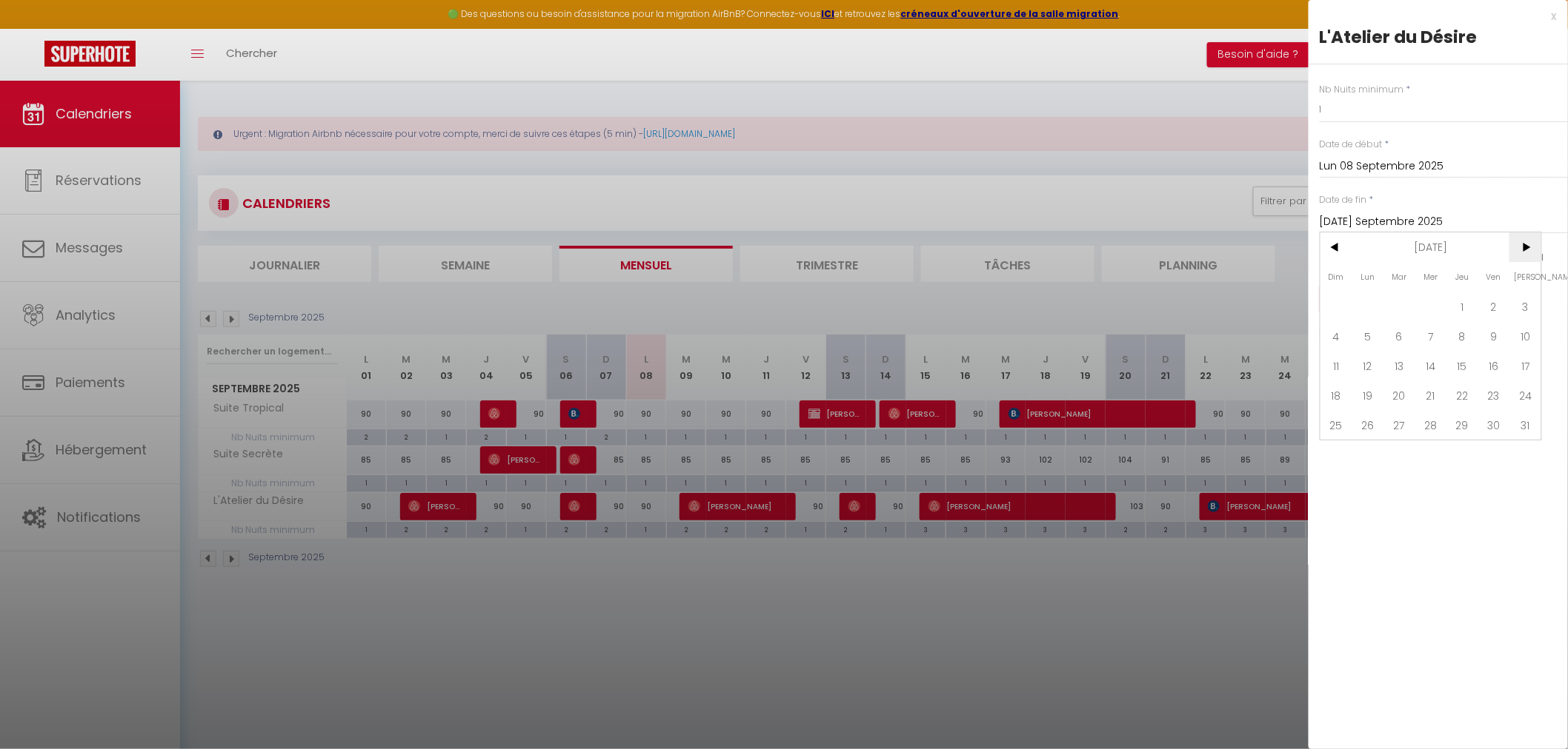
click at [1533, 246] on span ">" at bounding box center [1524, 247] width 32 height 30
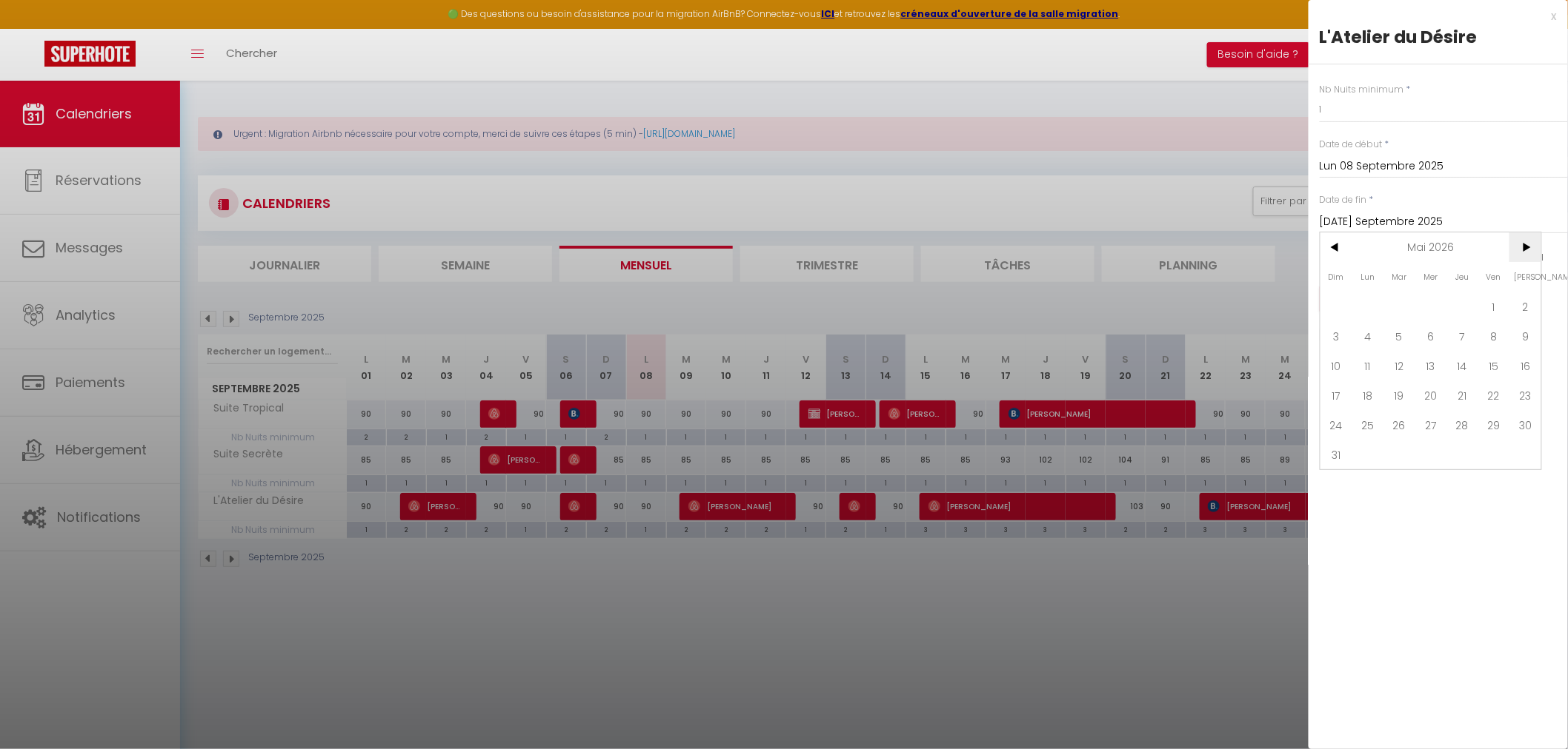
click at [1533, 246] on span ">" at bounding box center [1524, 247] width 32 height 30
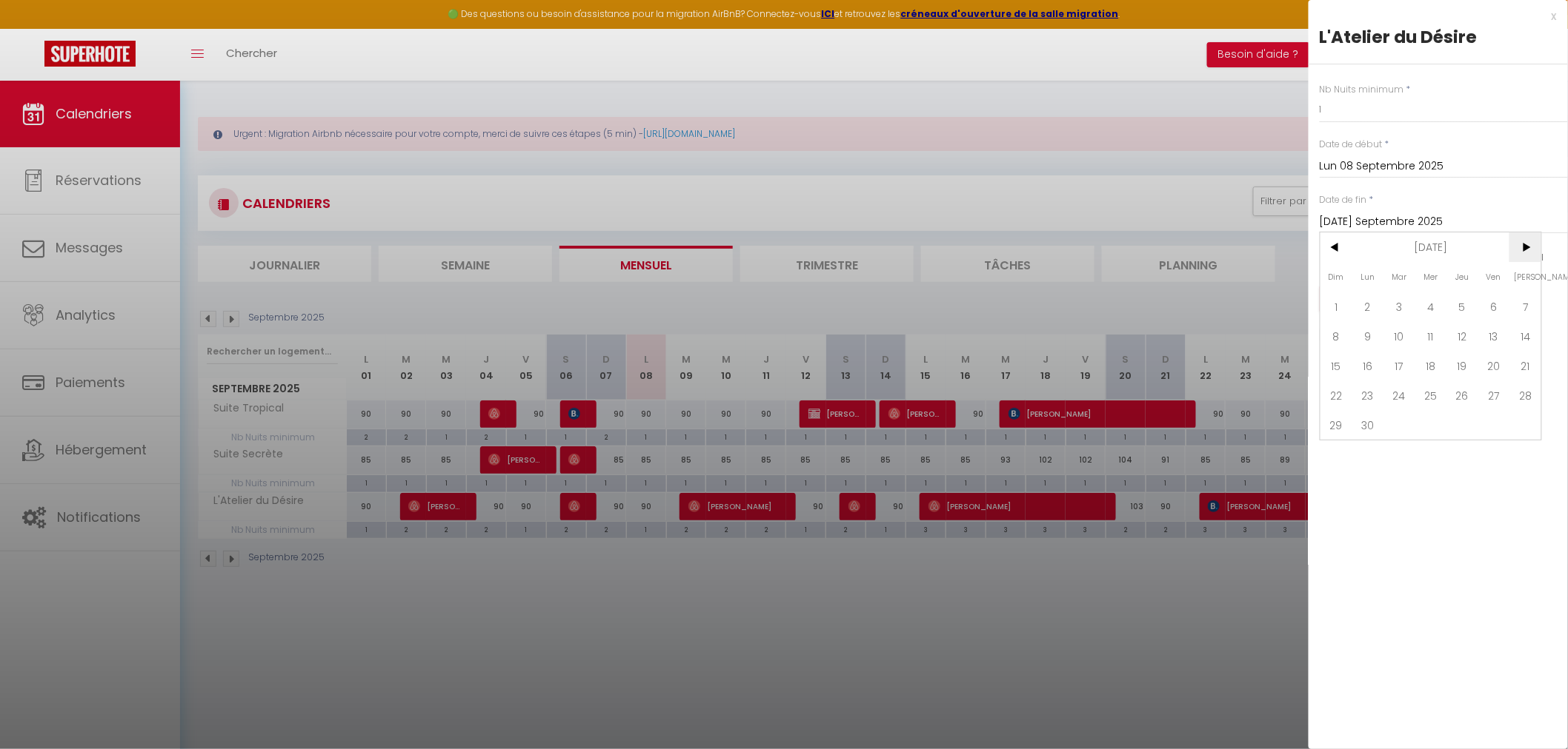
click at [1533, 246] on span ">" at bounding box center [1524, 247] width 32 height 30
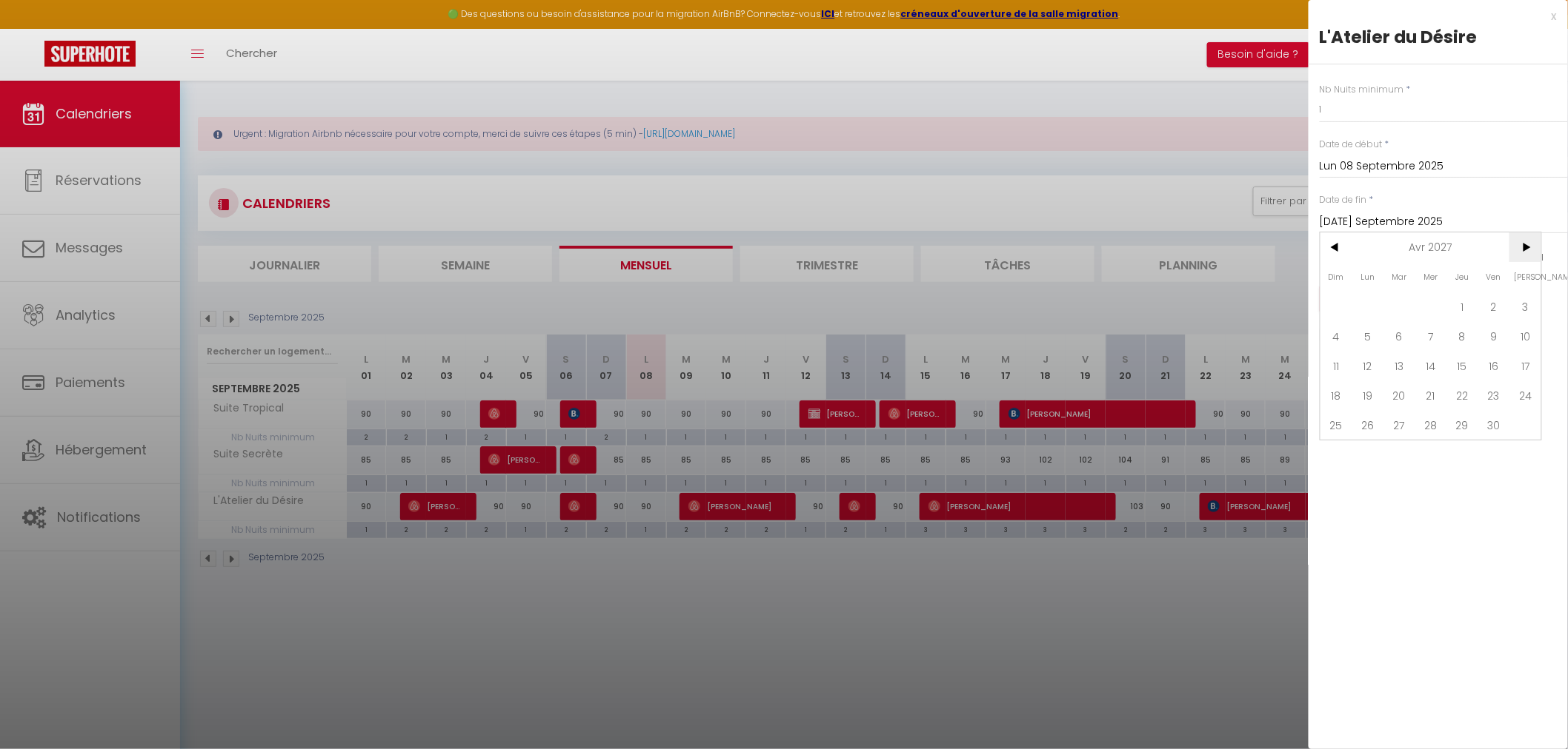
click at [1533, 246] on span ">" at bounding box center [1524, 247] width 32 height 30
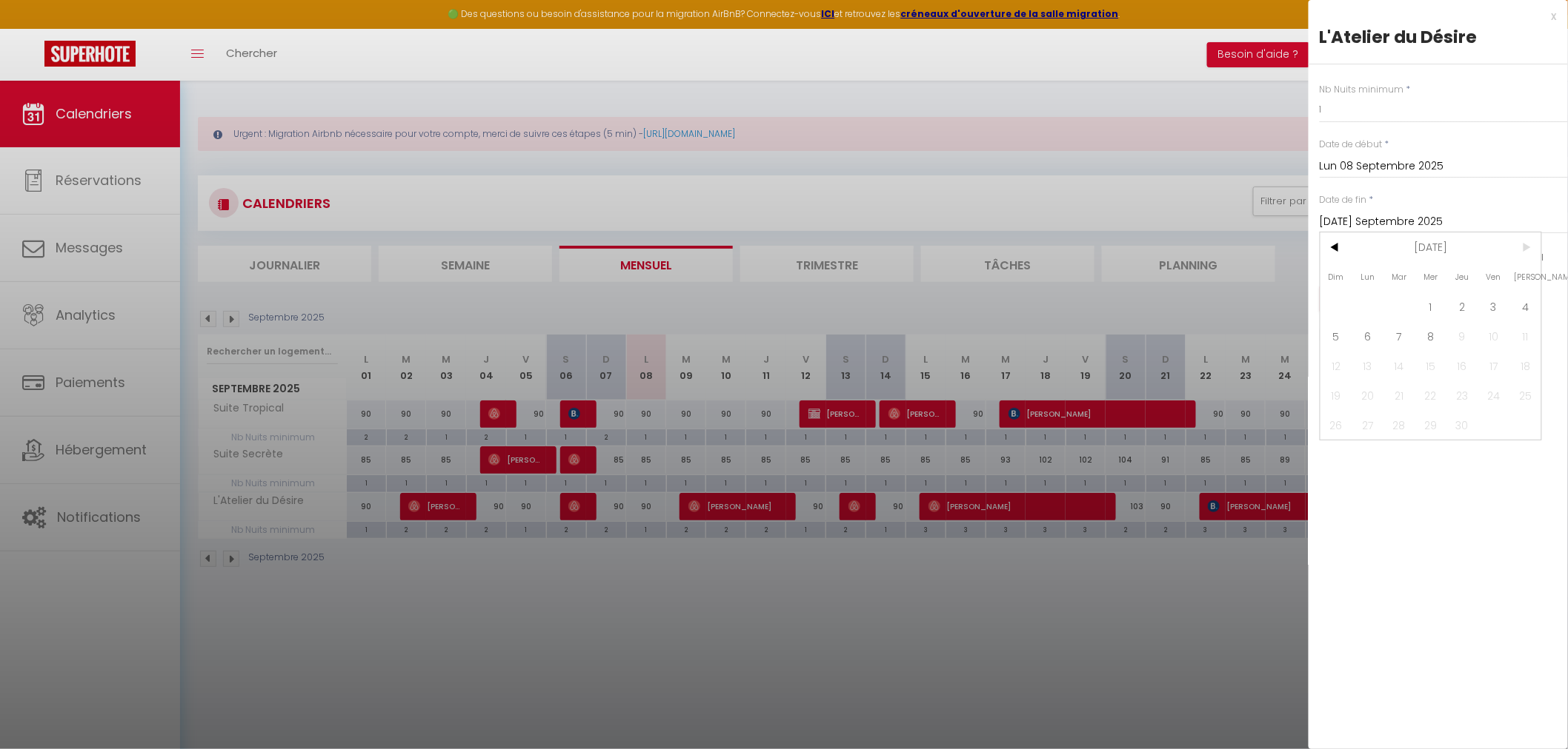
click at [1533, 246] on span ">" at bounding box center [1524, 247] width 32 height 30
click at [1441, 328] on span "8" at bounding box center [1431, 336] width 32 height 30
type input "Mer 08 Septembre 2027"
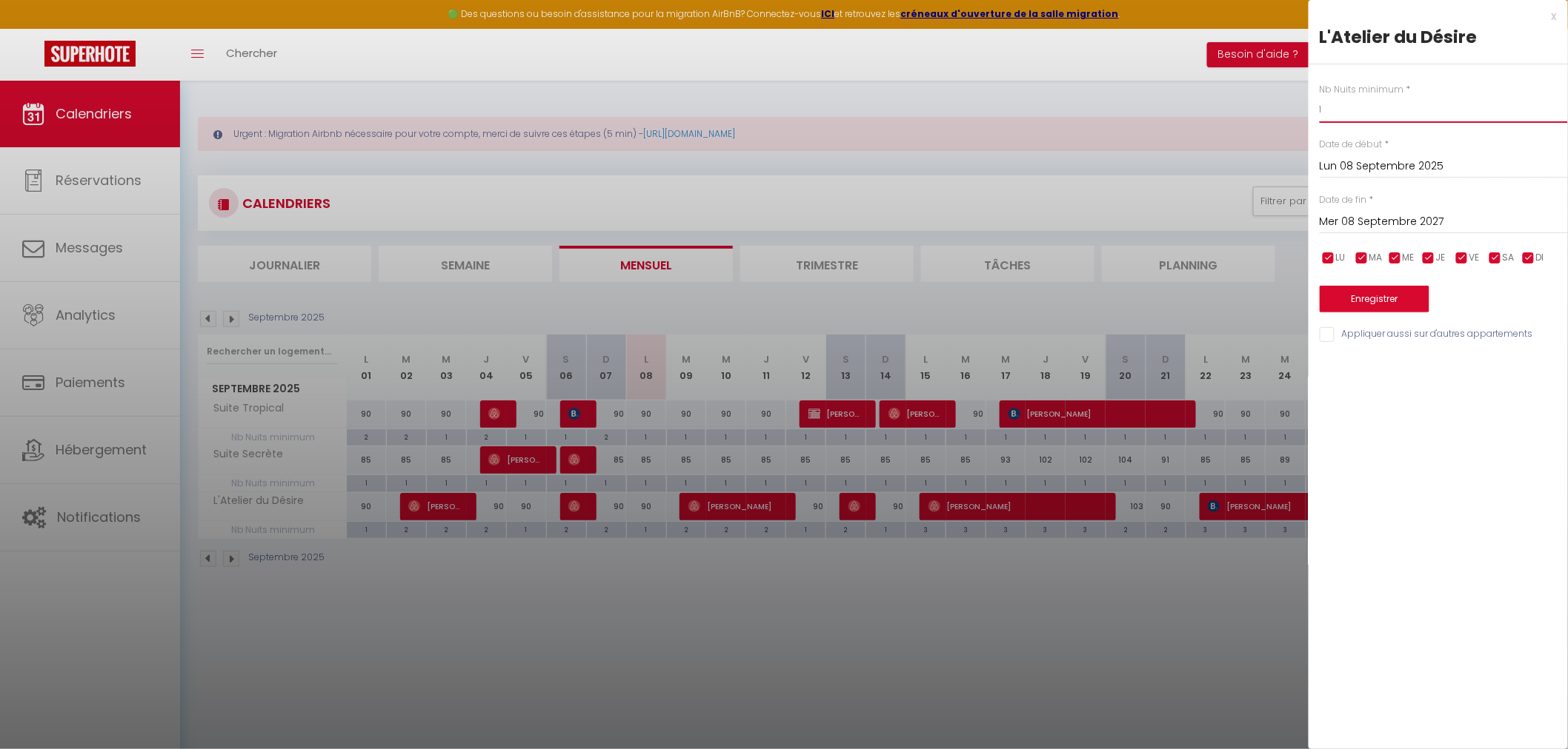
click at [1346, 115] on input "1" at bounding box center [1444, 109] width 248 height 26
type input "1"
click at [1391, 306] on button "Enregistrer" at bounding box center [1374, 299] width 109 height 26
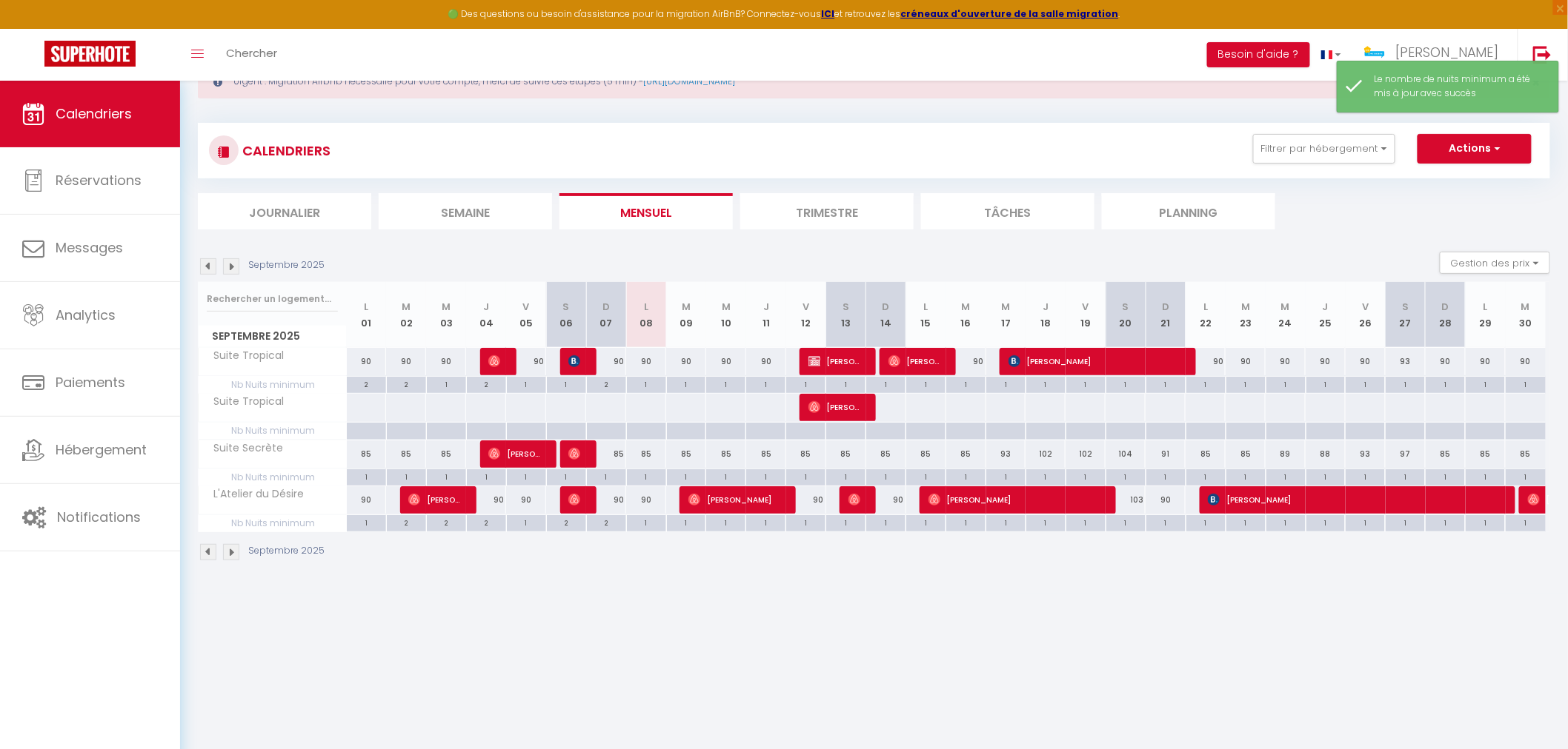
scroll to position [80, 0]
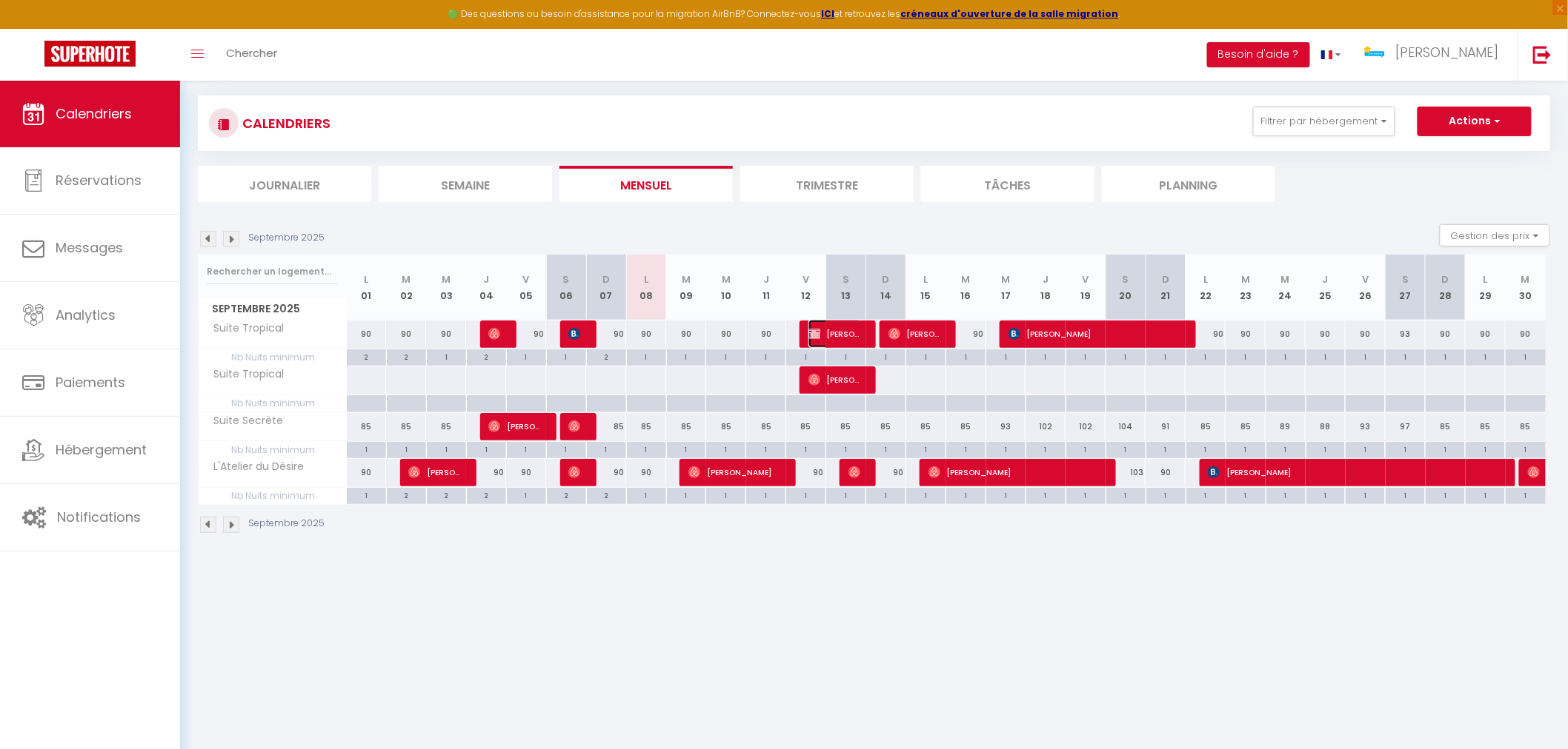
click at [815, 337] on img at bounding box center [814, 333] width 12 height 11
select select "OK"
select select "KO"
select select "0"
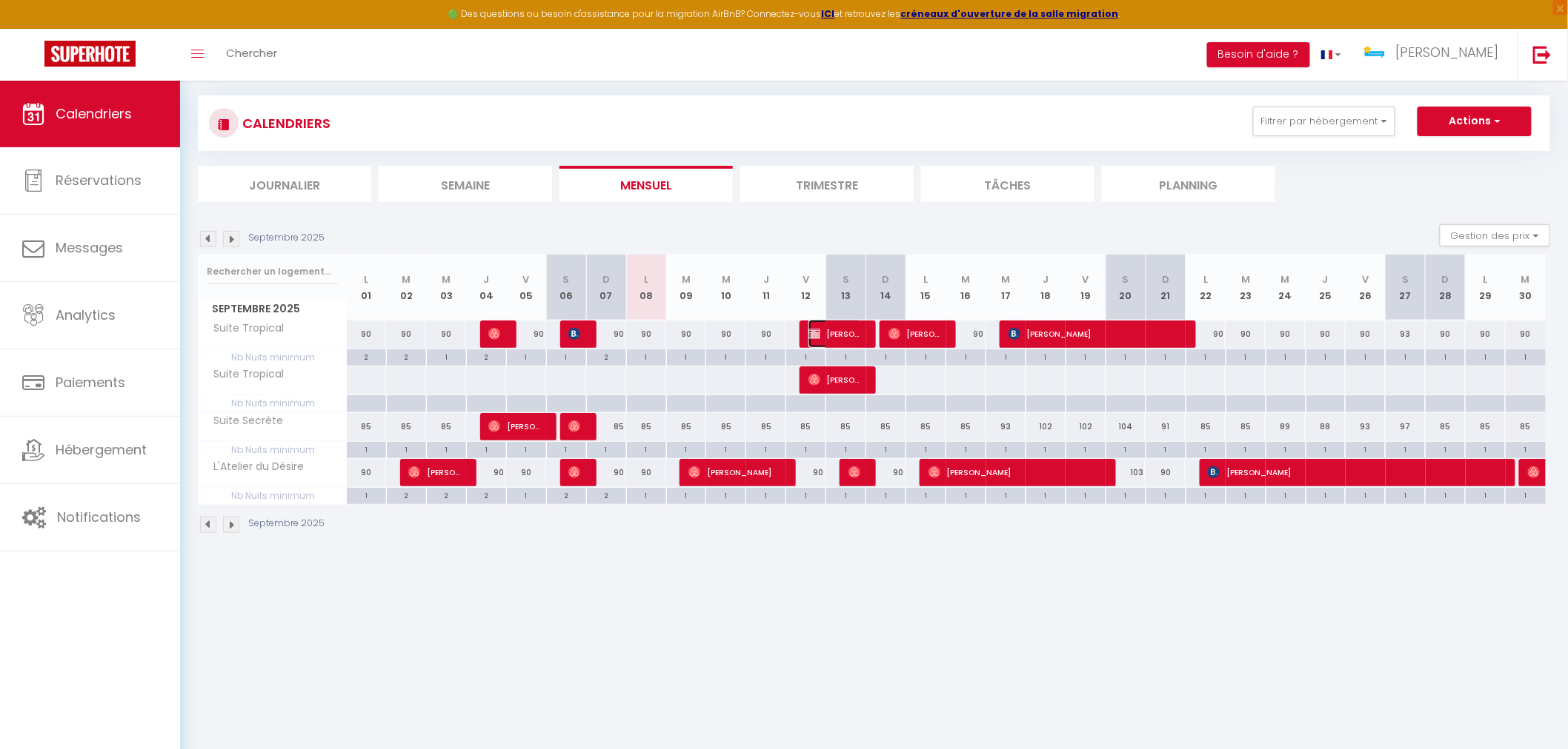
select select "1"
select select
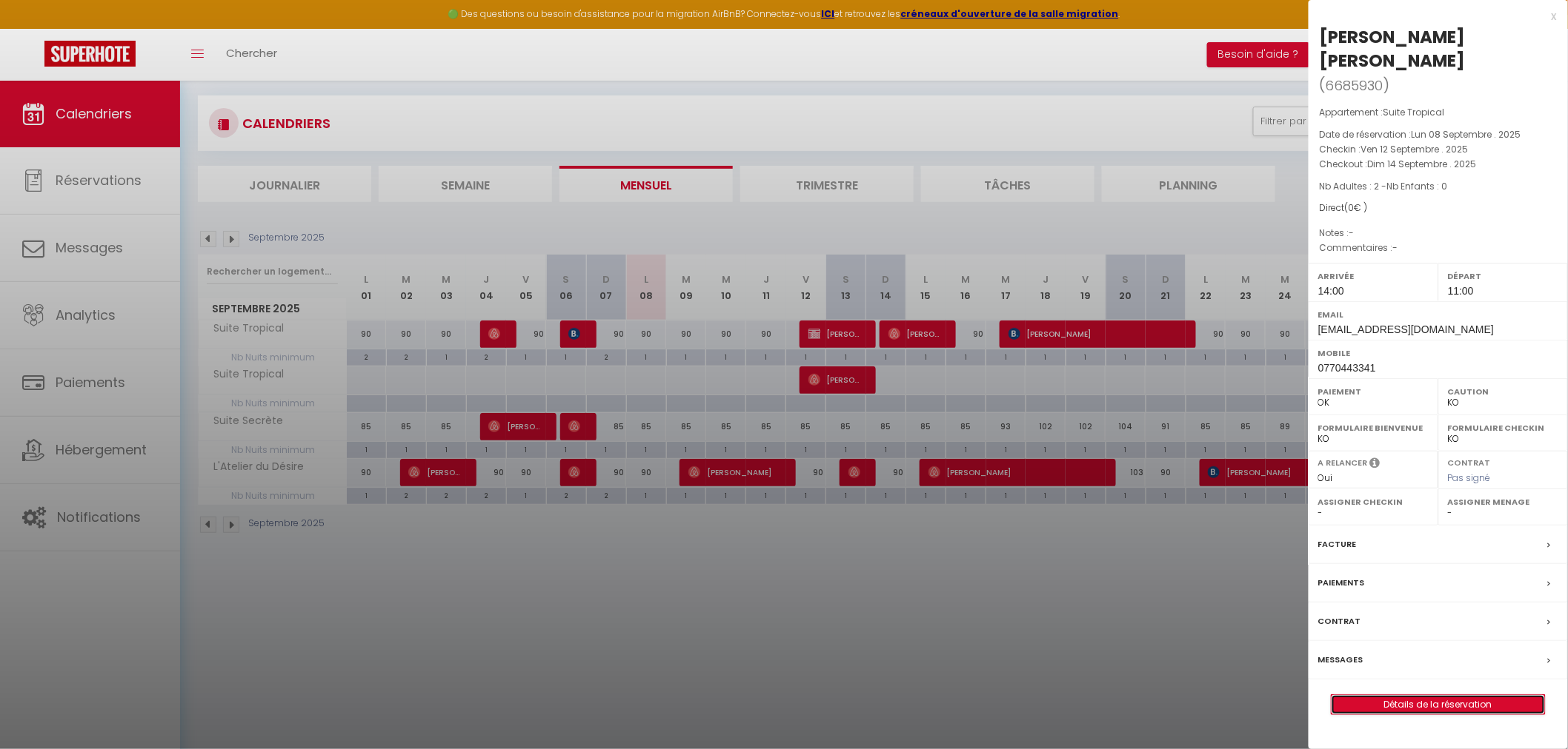
click at [1425, 696] on link "Détails de la réservation" at bounding box center [1438, 705] width 214 height 19
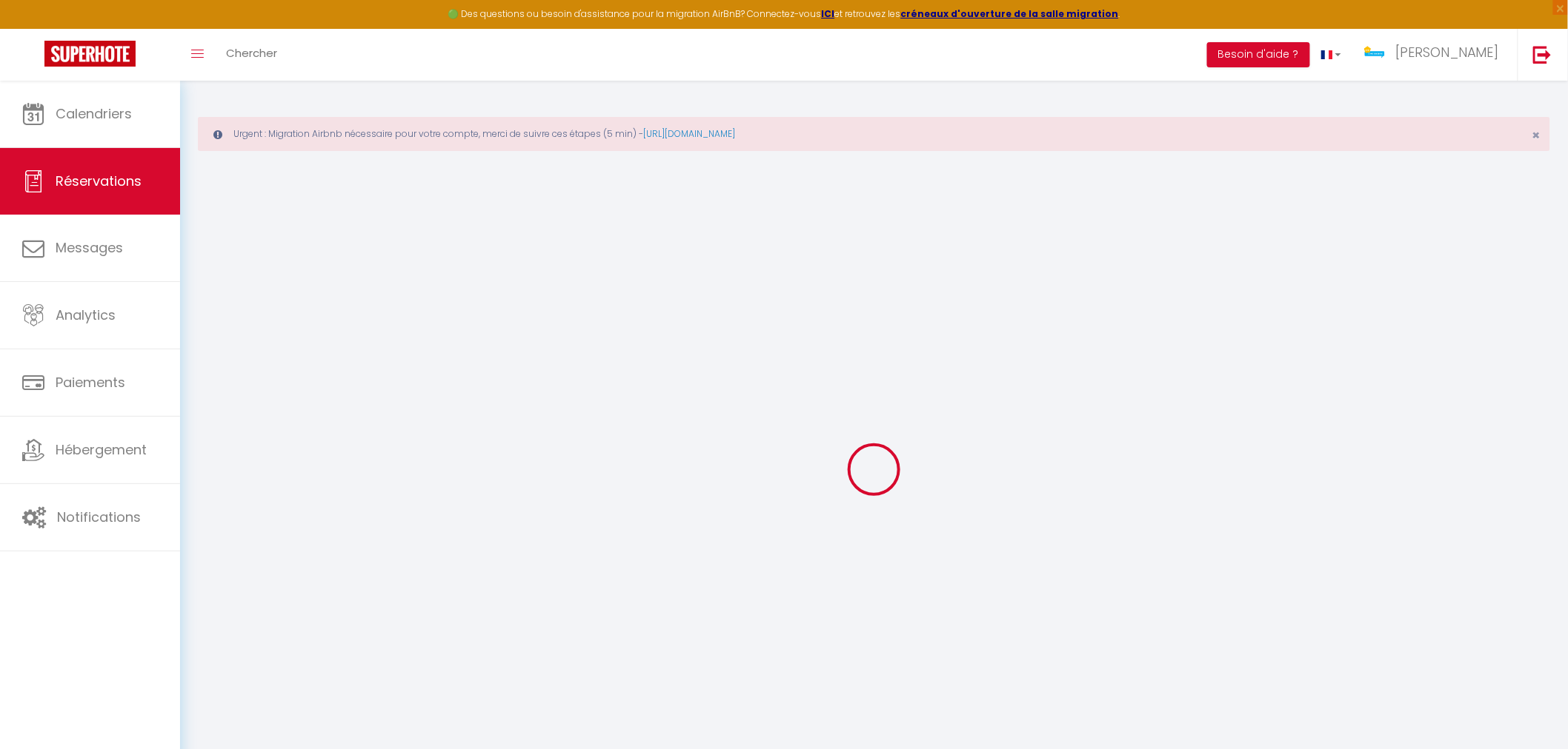
select select
checkbox input "false"
select select
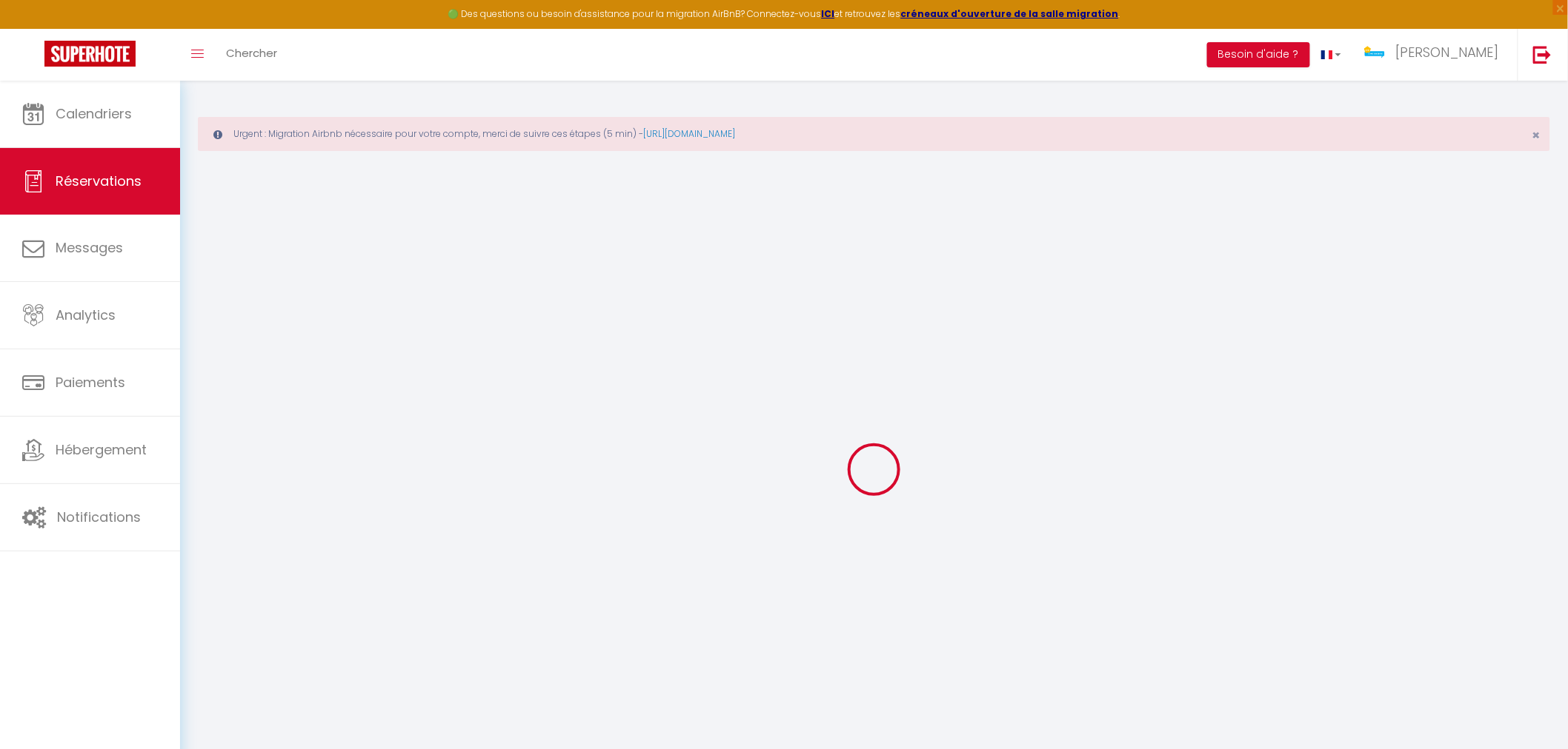
select select
checkbox input "false"
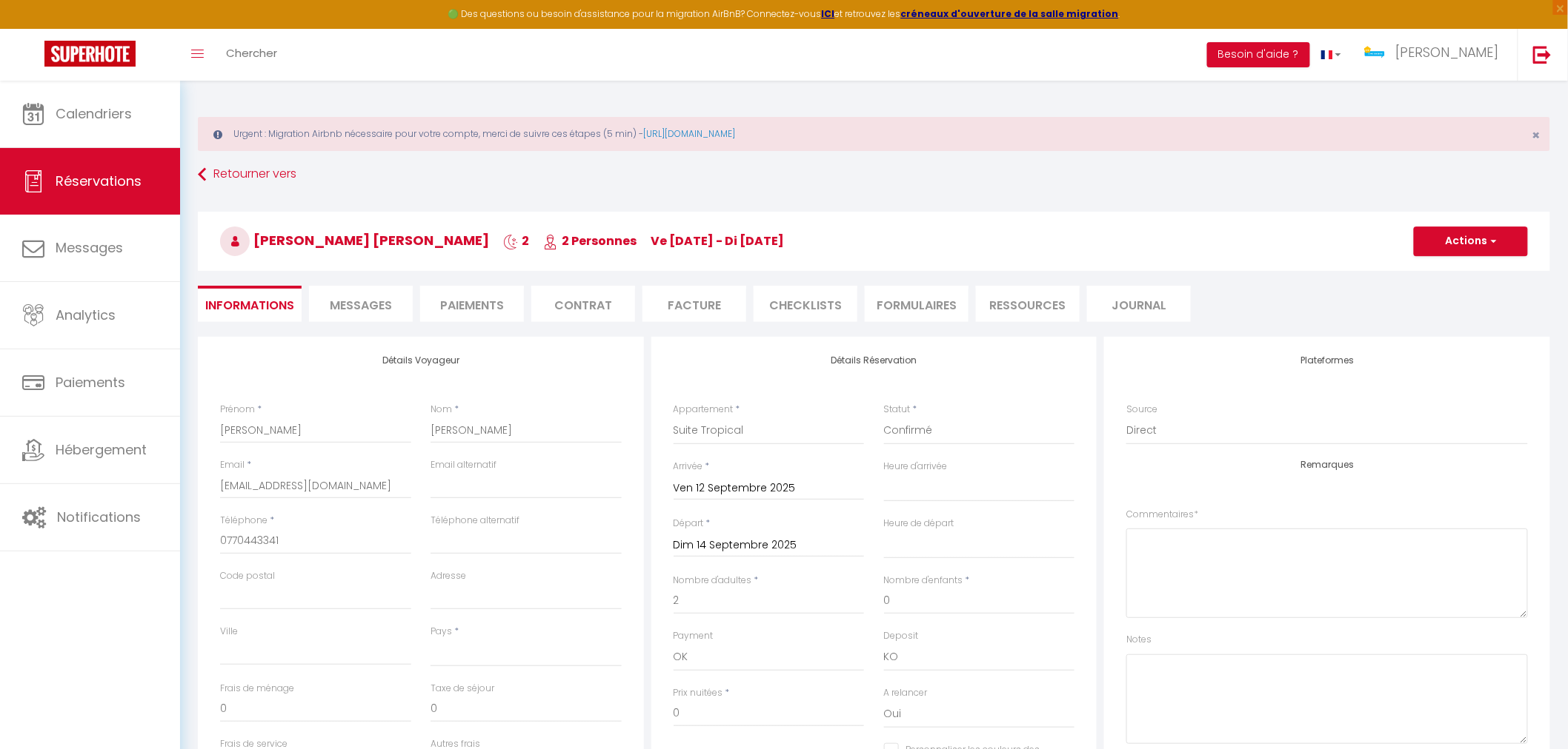
select select
checkbox input "false"
select select "14:00"
select select "11:00"
click at [1501, 242] on button "Actions" at bounding box center [1470, 241] width 114 height 30
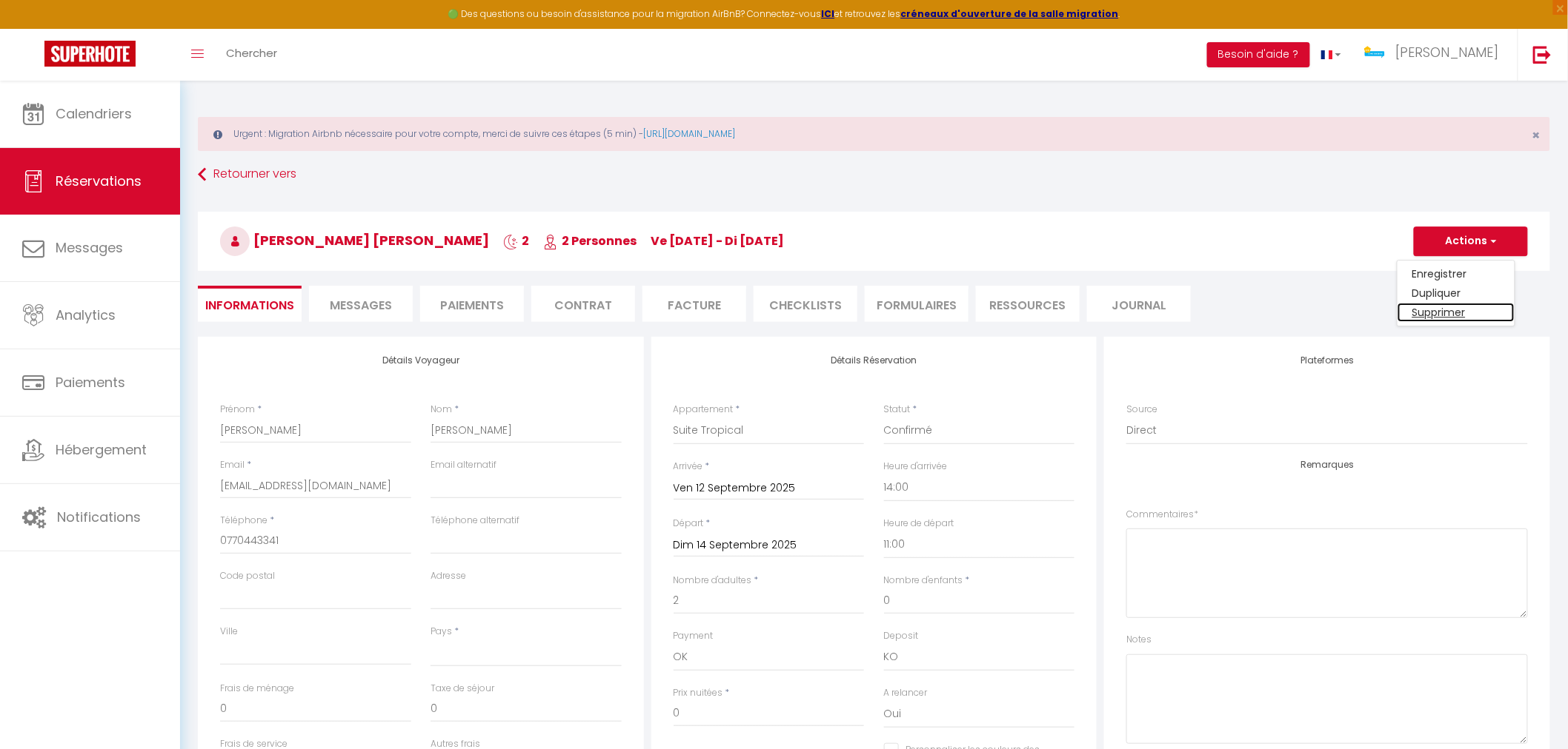
click at [1442, 311] on link "Supprimer" at bounding box center [1455, 312] width 117 height 19
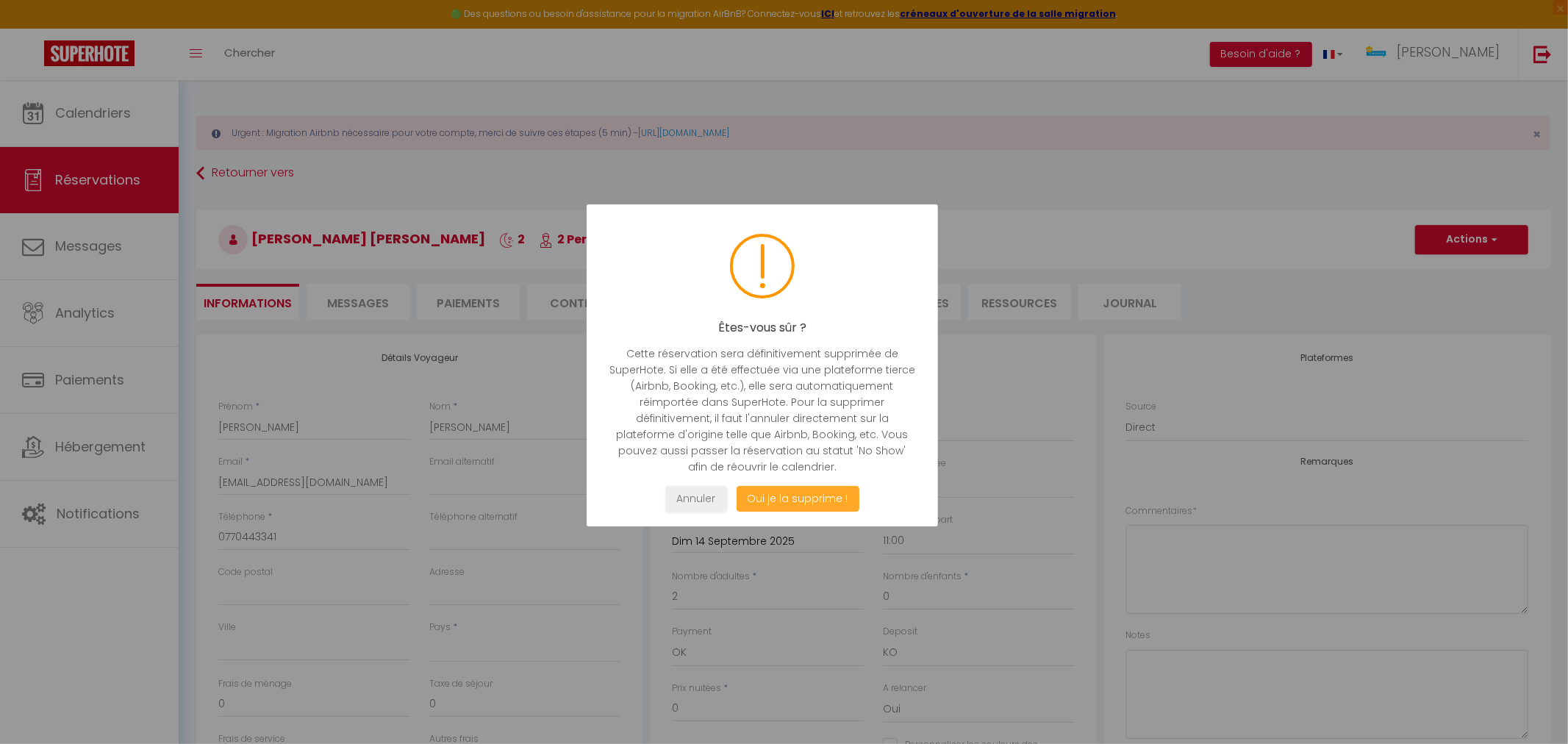
click at [827, 494] on button "Oui je la supprime !" at bounding box center [797, 499] width 123 height 26
select select "not_cancelled"
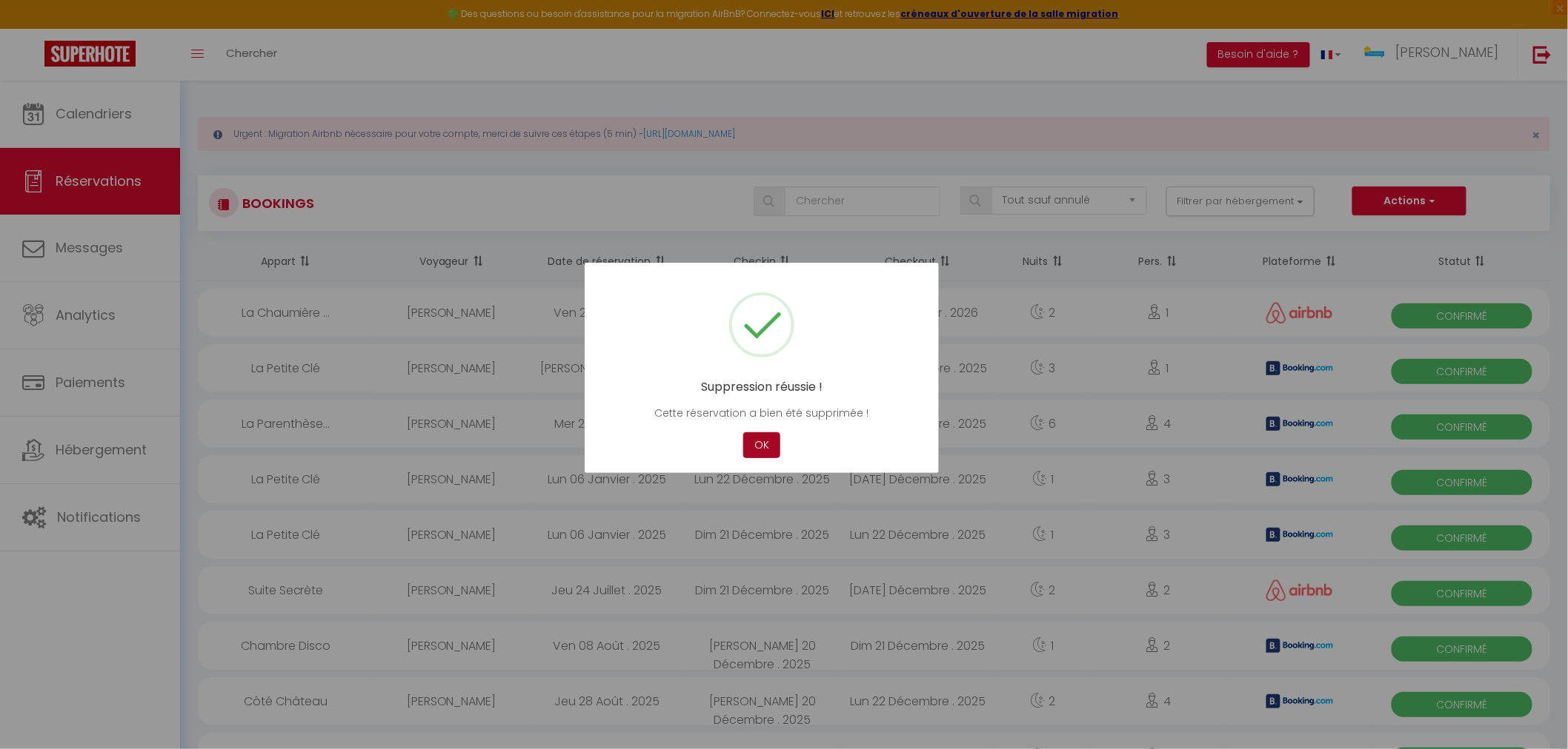
click at [768, 455] on button "OK" at bounding box center [761, 445] width 37 height 26
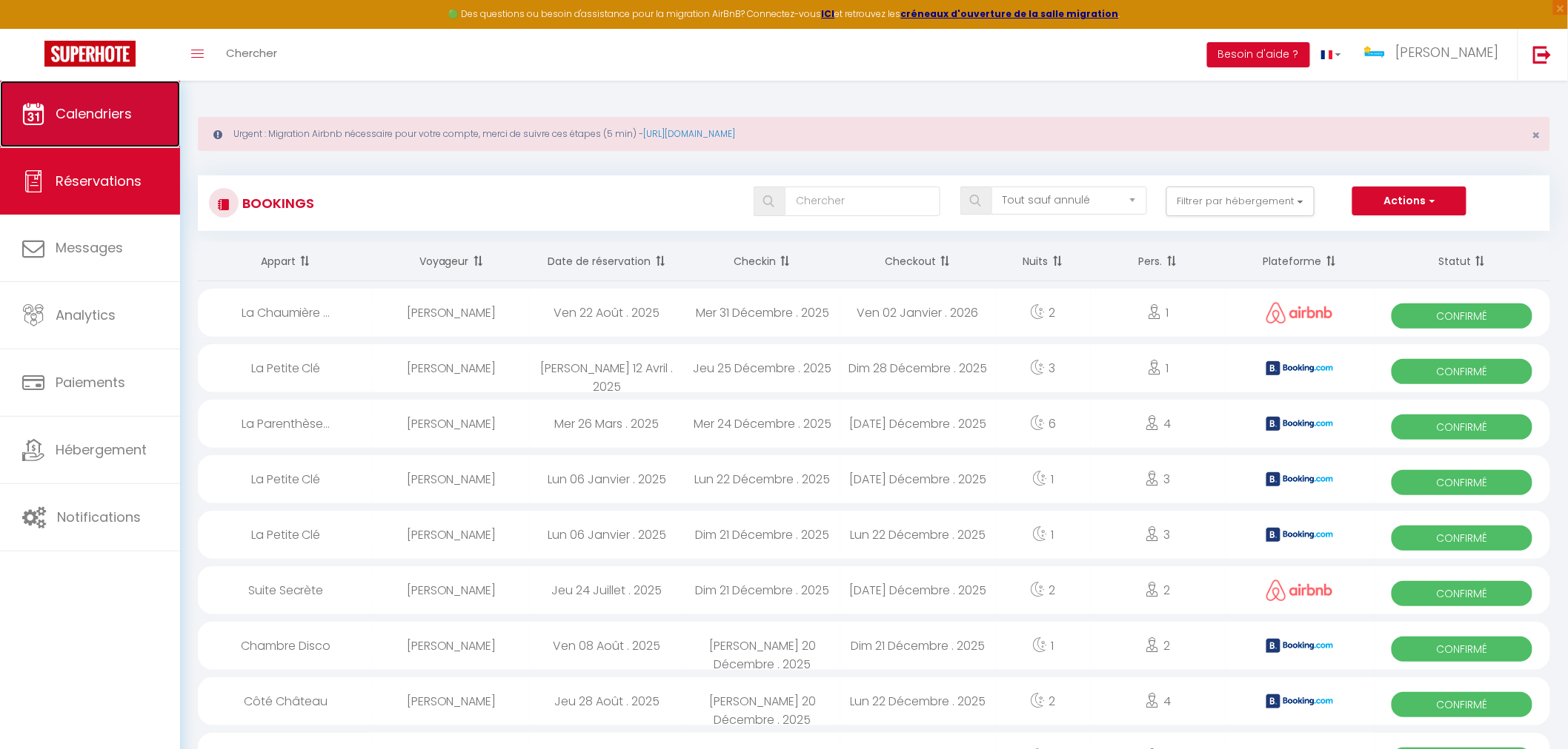
click at [96, 111] on span "Calendriers" at bounding box center [94, 113] width 76 height 19
